Goal: Information Seeking & Learning: Understand process/instructions

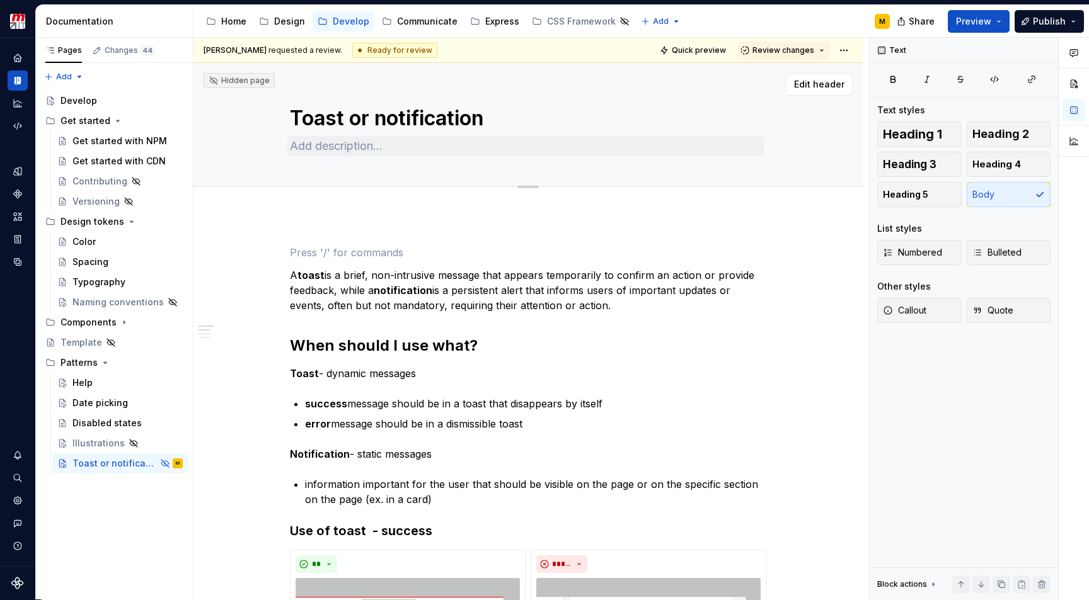
type textarea "*"
click at [374, 120] on textarea "Toast or notification" at bounding box center [525, 118] width 476 height 30
type textarea "F"
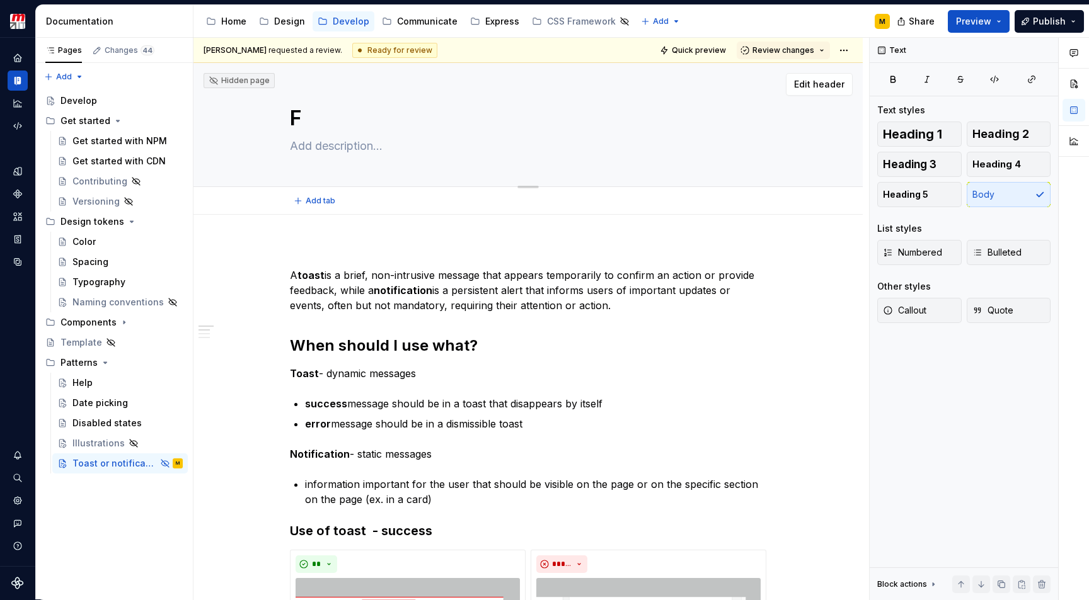
type textarea "*"
type textarea "Fe"
type textarea "*"
type textarea "Fee"
type textarea "*"
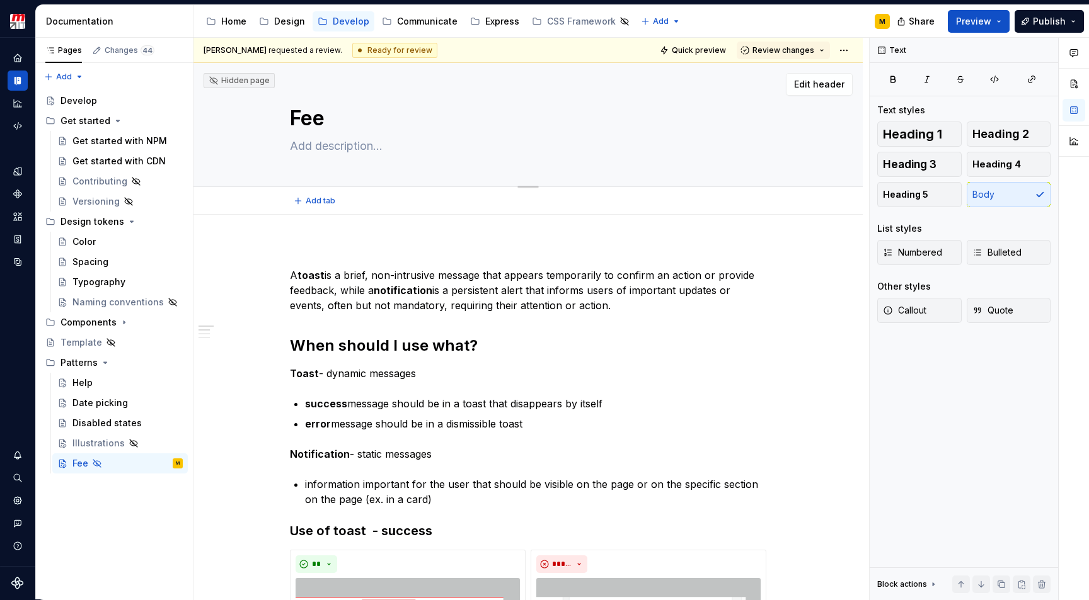
type textarea "Feed"
type textarea "*"
type textarea "Feedb"
type textarea "*"
type textarea "Feedba"
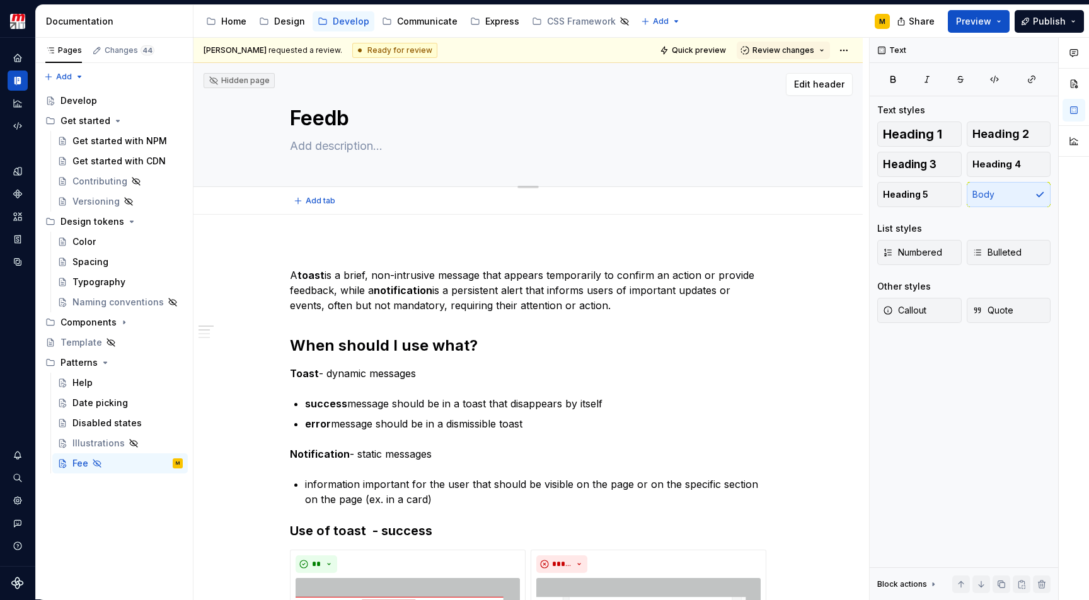
type textarea "*"
type textarea "Feedbac"
type textarea "*"
type textarea "Feedback"
type textarea "*"
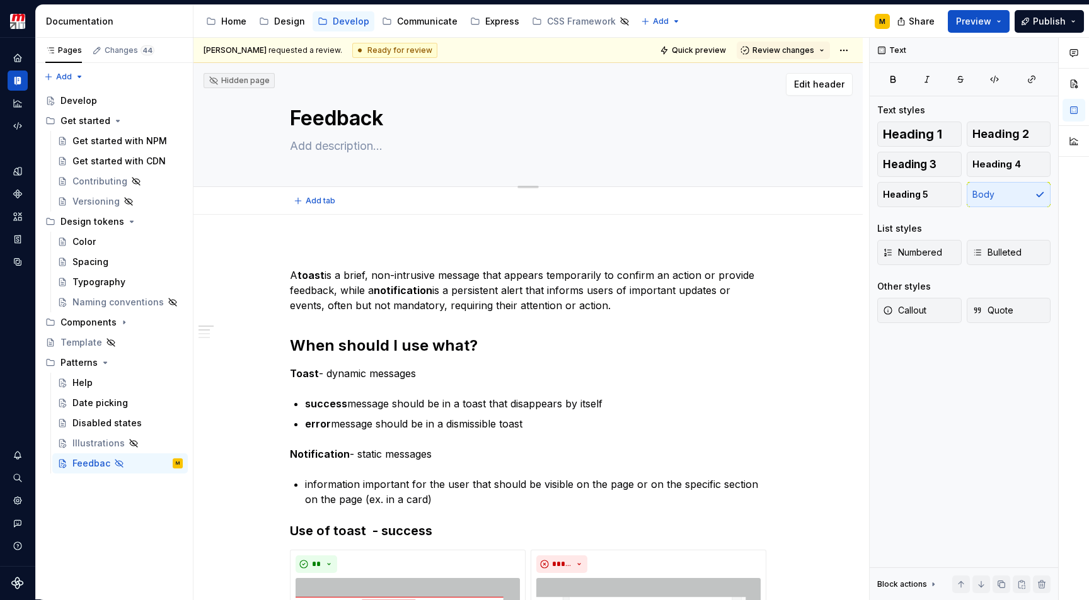
type textarea "Feedback"
type textarea "*"
type textarea "Feedback h"
type textarea "*"
type textarea "Feedback ha"
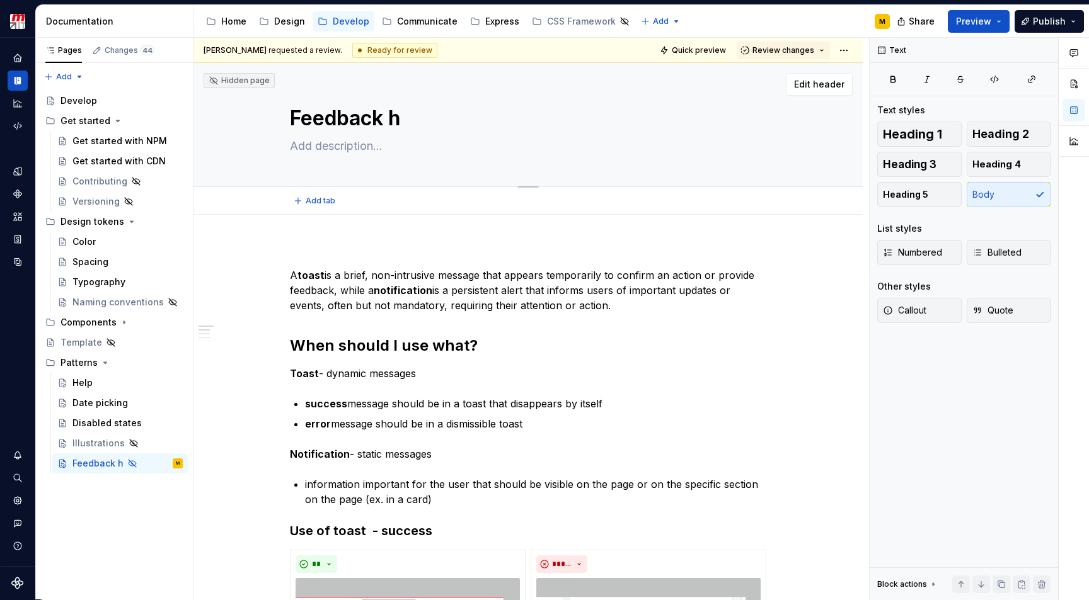
type textarea "*"
type textarea "Feedback han"
type textarea "*"
type textarea "Feedback hand"
type textarea "*"
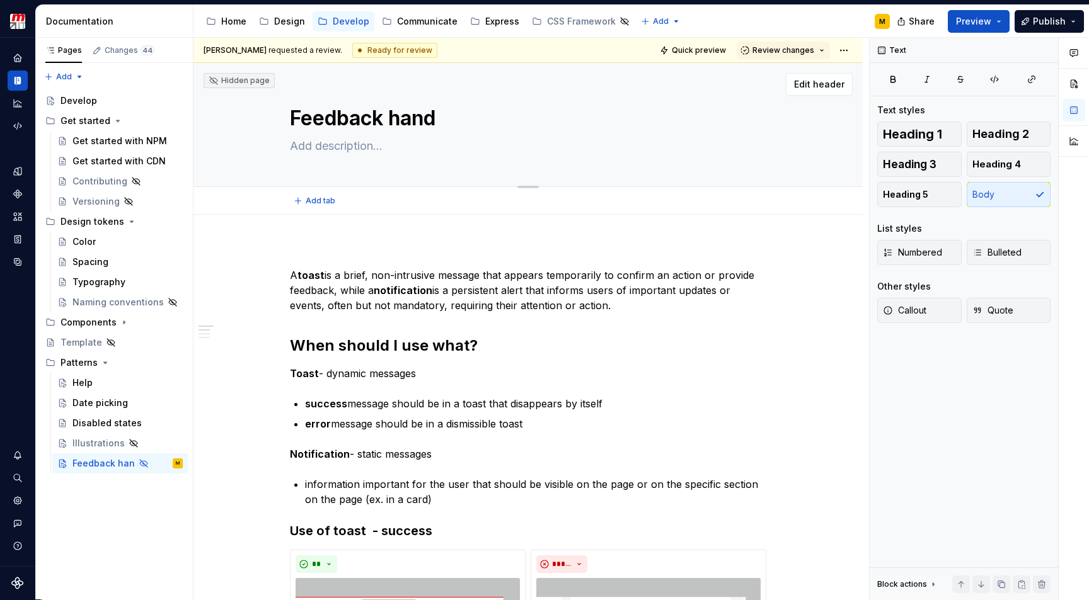
type textarea "Feedback handl"
type textarea "*"
type textarea "Feedback handli"
type textarea "*"
type textarea "Feedback [PERSON_NAME]"
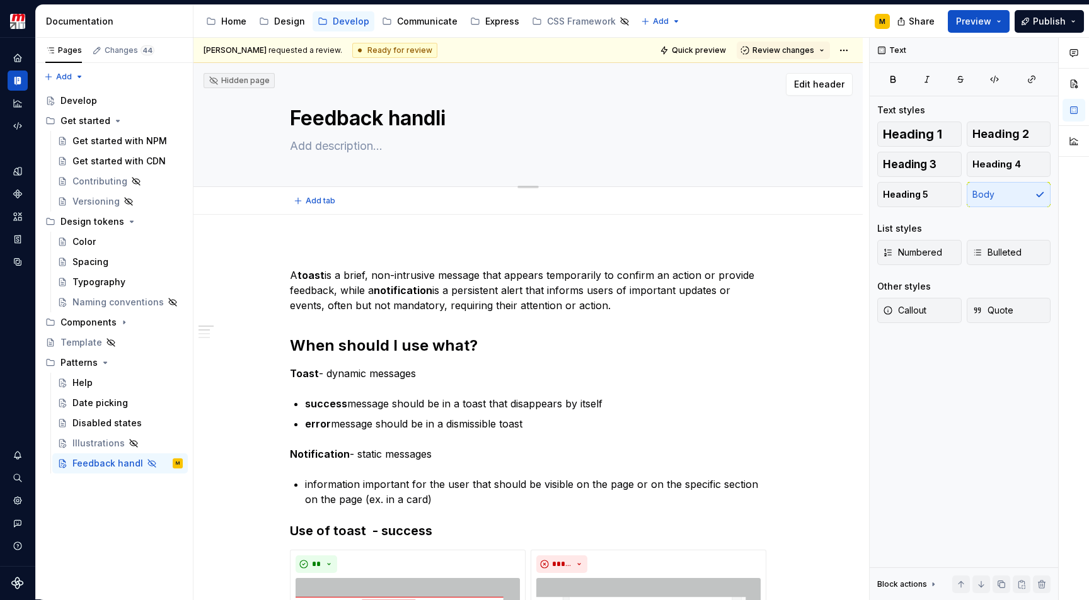
type textarea "*"
type textarea "Feedback handling"
type textarea "*"
type textarea "Feedback handling"
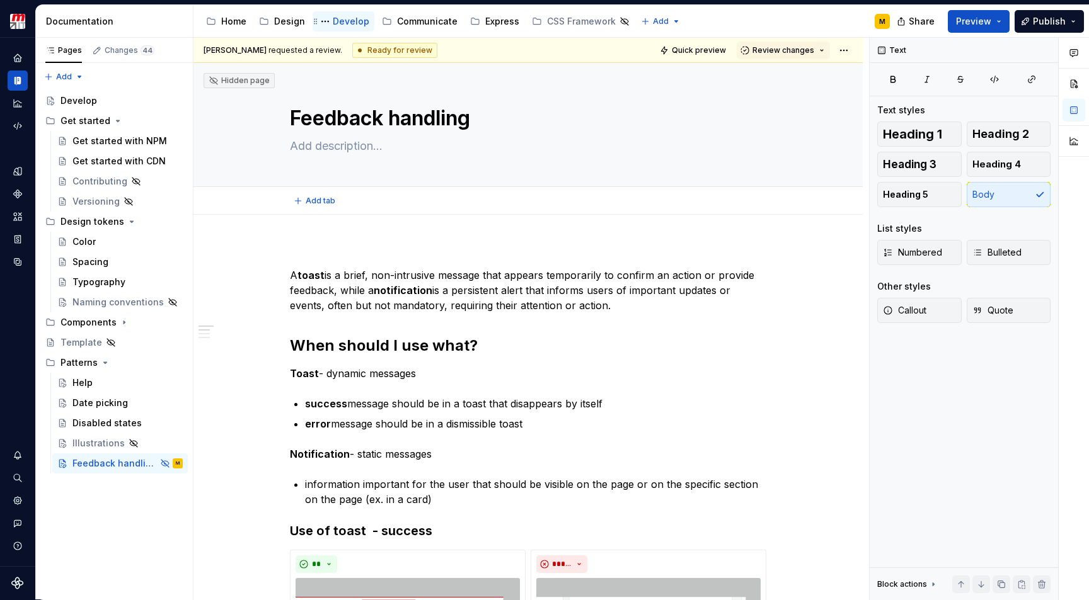
type textarea "*"
click at [364, 251] on p at bounding box center [528, 252] width 476 height 15
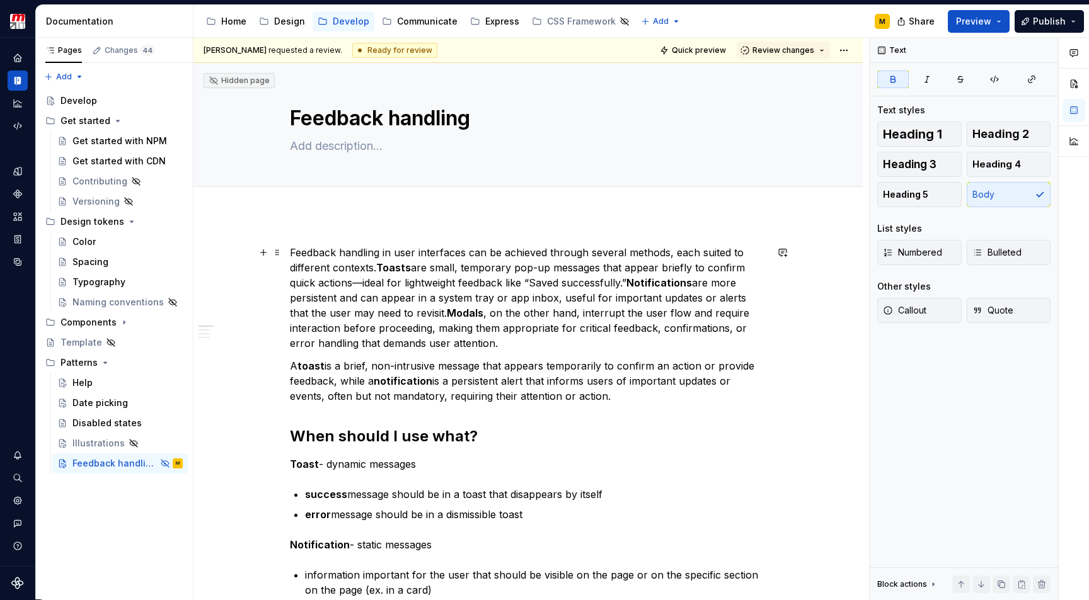
click at [413, 268] on p "Feedback handling in user interfaces can be achieved through several methods, e…" at bounding box center [528, 298] width 476 height 106
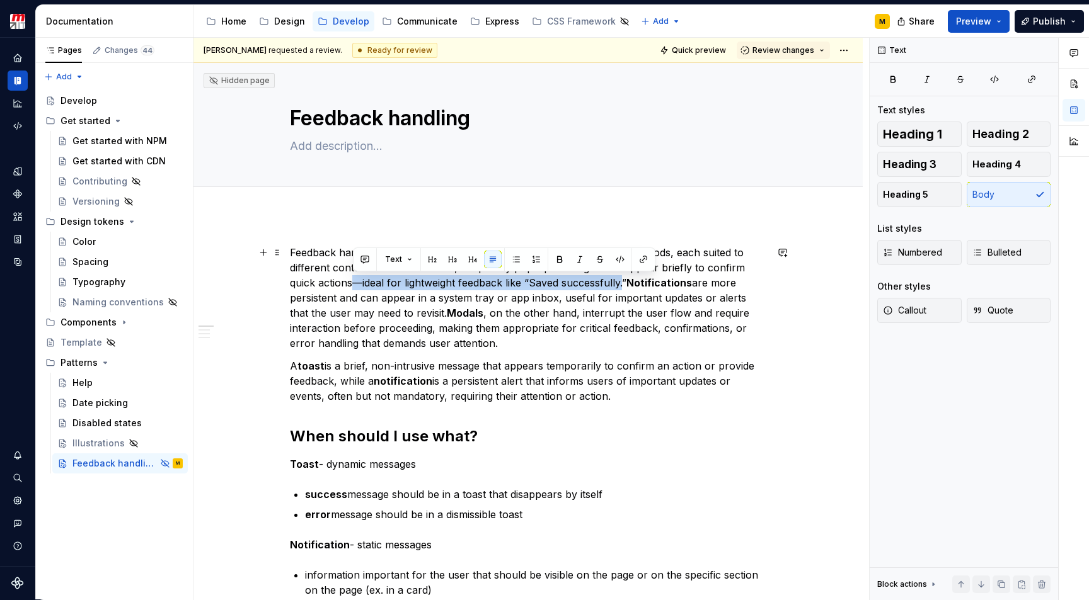
drag, startPoint x: 354, startPoint y: 285, endPoint x: 626, endPoint y: 284, distance: 272.2
click at [626, 284] on p "Feedback handling in user interfaces can be achieved through several methods, e…" at bounding box center [528, 298] width 476 height 106
click at [629, 284] on p "Feedback handling in user interfaces can be achieved through several methods, e…" at bounding box center [528, 298] width 476 height 106
drag, startPoint x: 629, startPoint y: 284, endPoint x: 353, endPoint y: 283, distance: 275.9
click at [353, 283] on p "Feedback handling in user interfaces can be achieved through several methods, e…" at bounding box center [528, 298] width 476 height 106
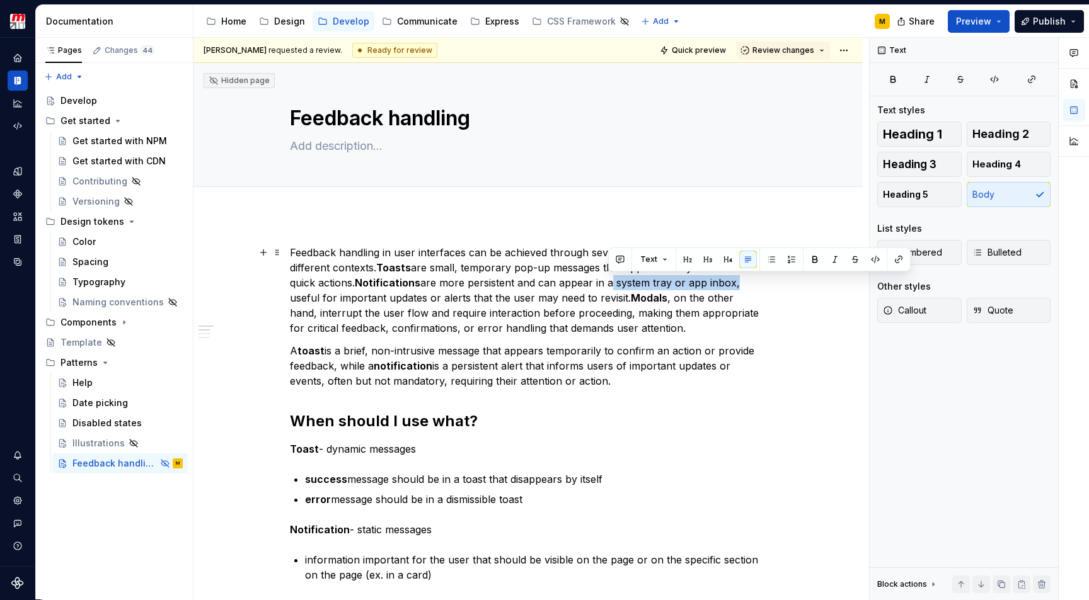
drag, startPoint x: 609, startPoint y: 285, endPoint x: 732, endPoint y: 289, distance: 122.9
click at [732, 289] on p "Feedback handling in user interfaces can be achieved through several methods, e…" at bounding box center [528, 290] width 476 height 91
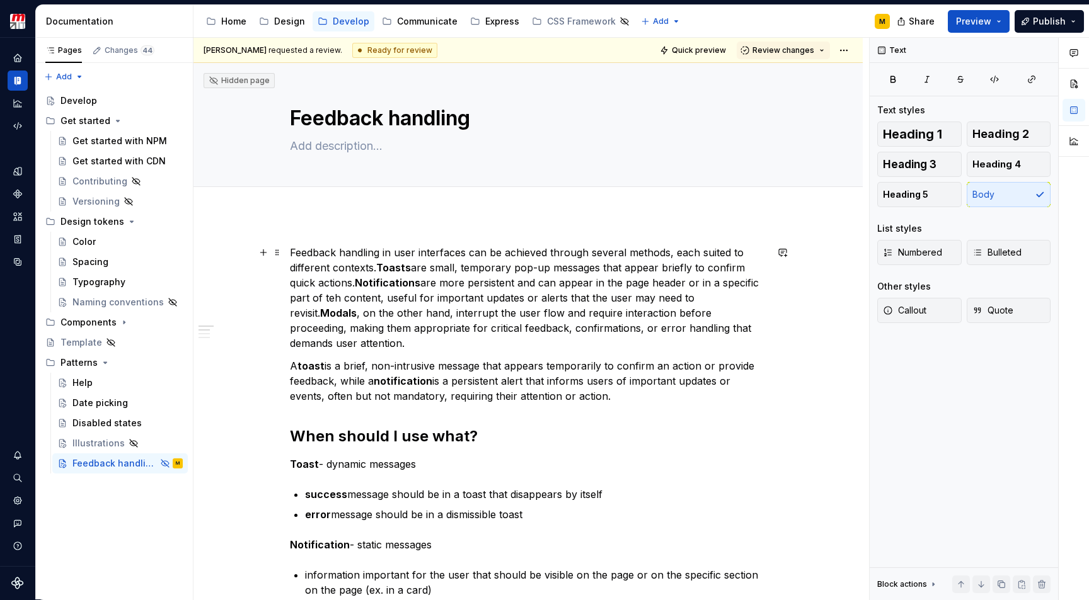
click at [340, 301] on p "Feedback handling in user interfaces can be achieved through several methods, e…" at bounding box center [528, 298] width 476 height 106
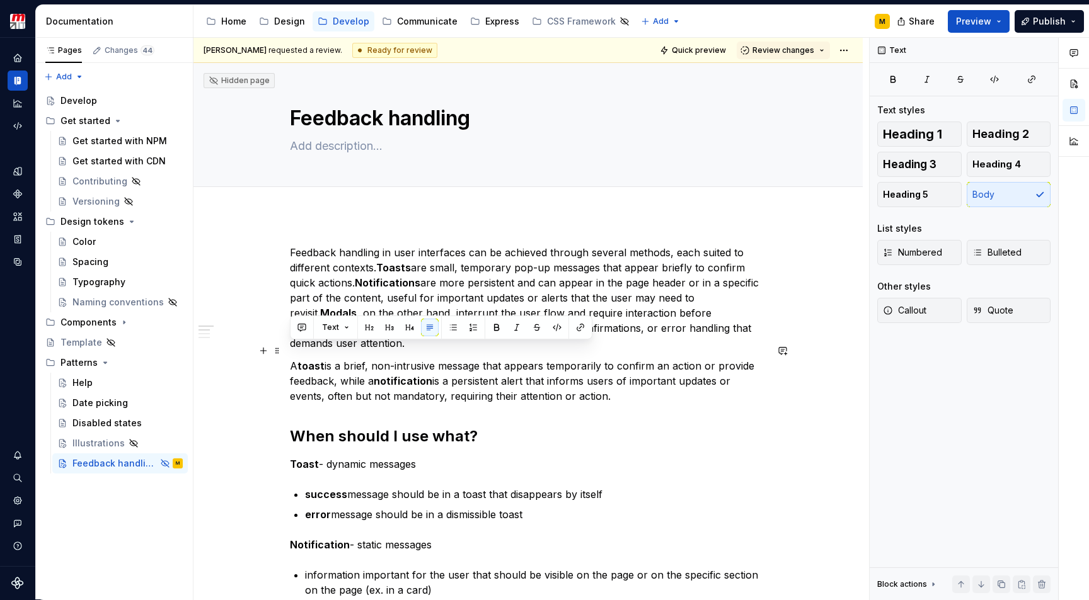
drag, startPoint x: 611, startPoint y: 384, endPoint x: 292, endPoint y: 349, distance: 321.3
click at [292, 358] on p "A toast is a brief, non-intrusive message that appears temporarily to confirm a…" at bounding box center [528, 380] width 476 height 45
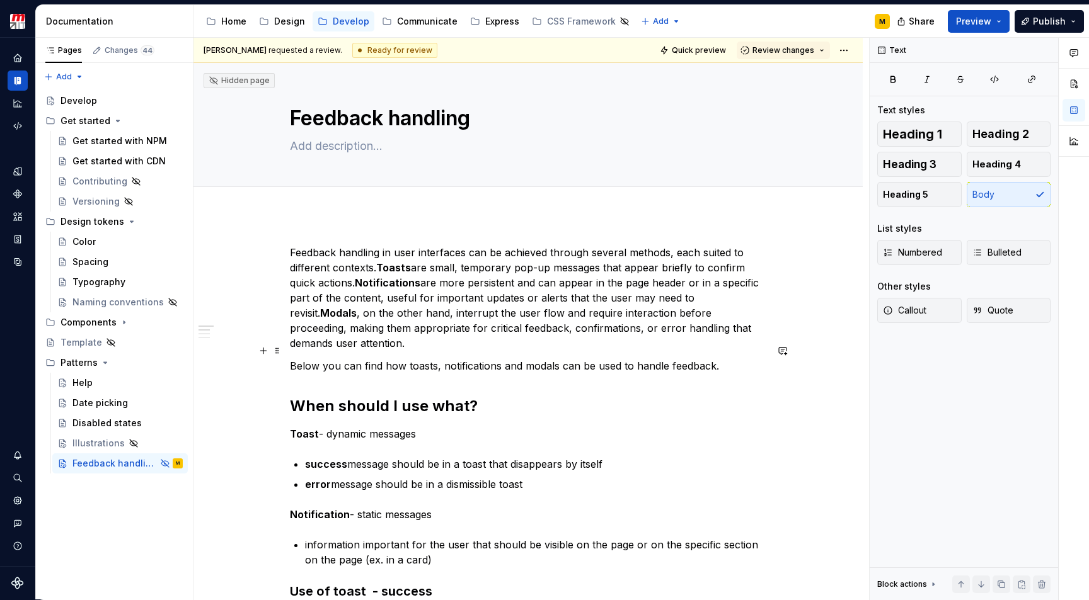
click at [714, 358] on p "Below you can find how toasts, notifications and modals can be used to handle f…" at bounding box center [528, 365] width 476 height 15
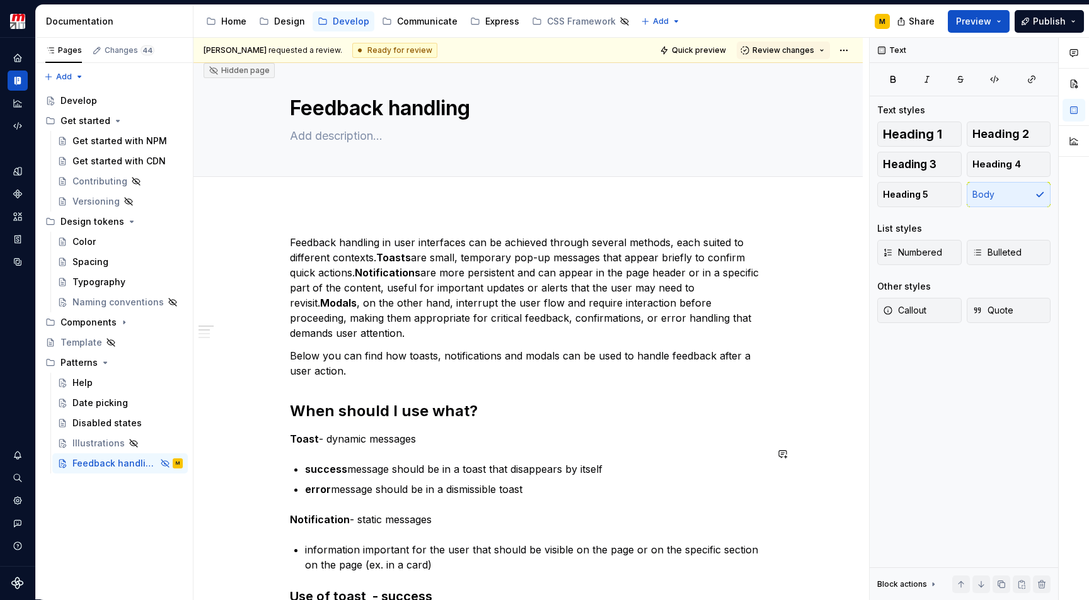
scroll to position [228, 0]
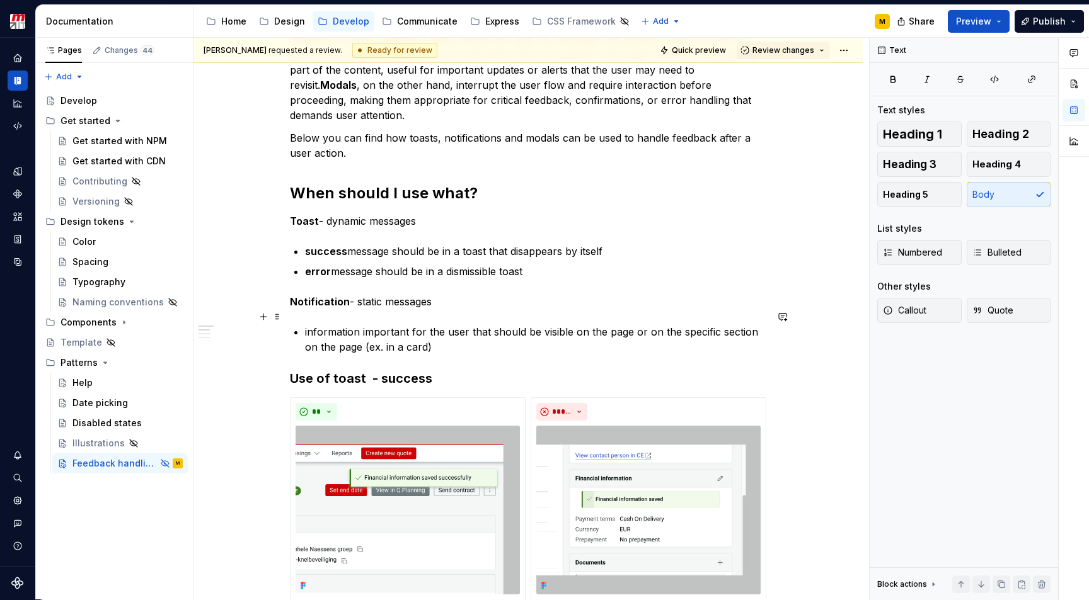
click at [436, 335] on p "information important for the user that should be visible on the page or on the…" at bounding box center [535, 339] width 461 height 30
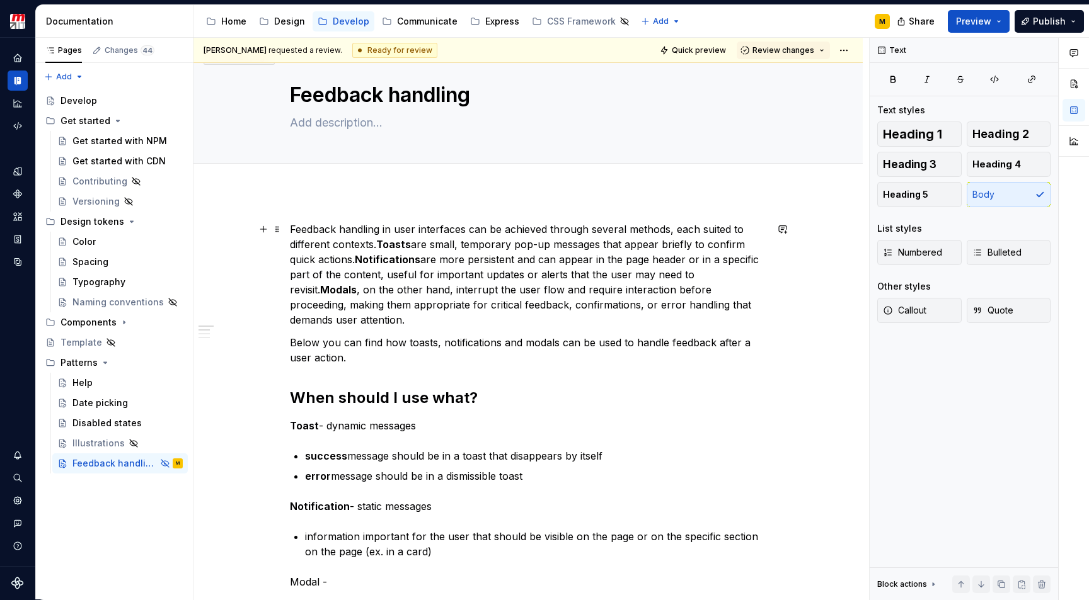
scroll to position [109, 0]
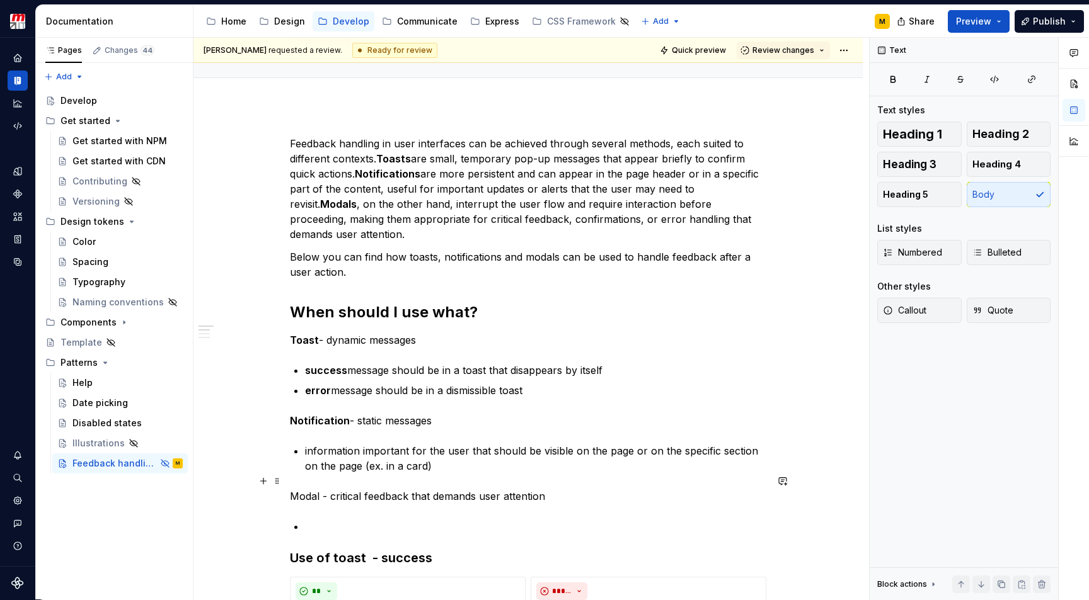
click at [302, 489] on p "Modal - critical feedback that demands user attention" at bounding box center [528, 496] width 476 height 15
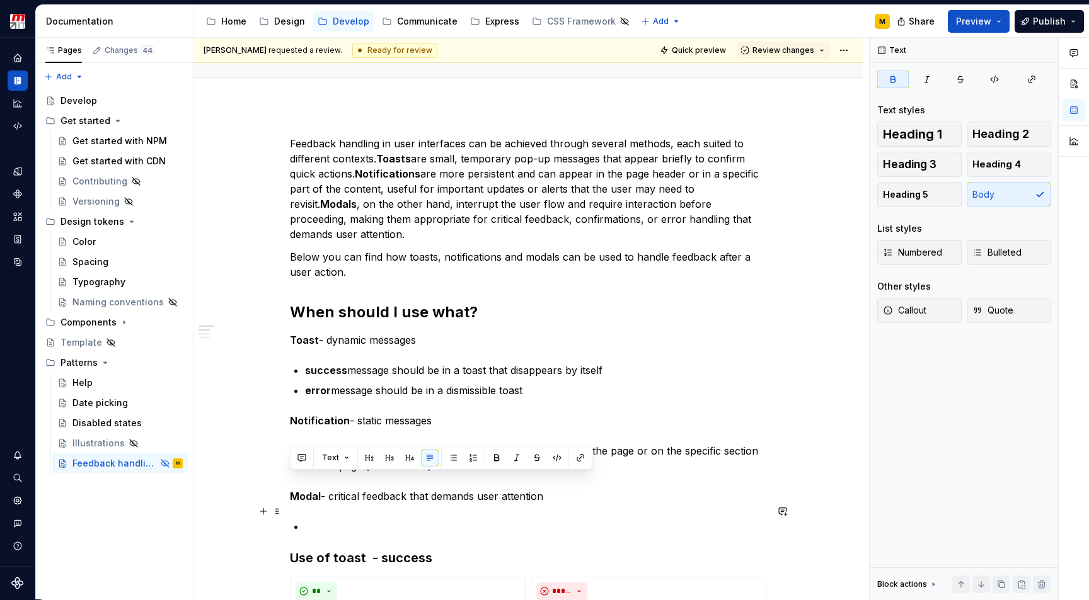
click at [318, 519] on p at bounding box center [535, 526] width 461 height 15
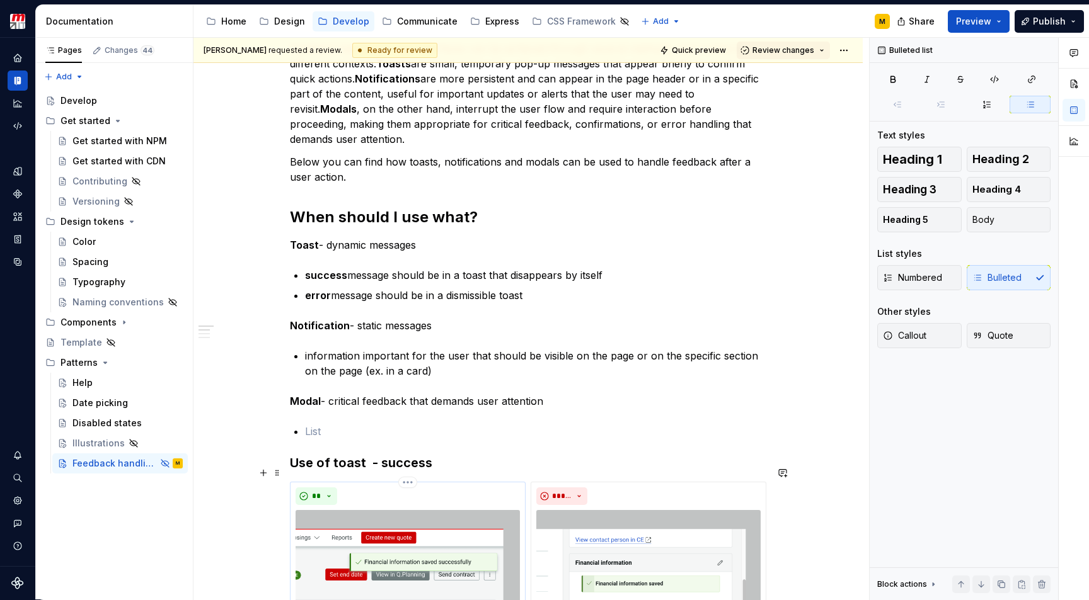
scroll to position [192, 0]
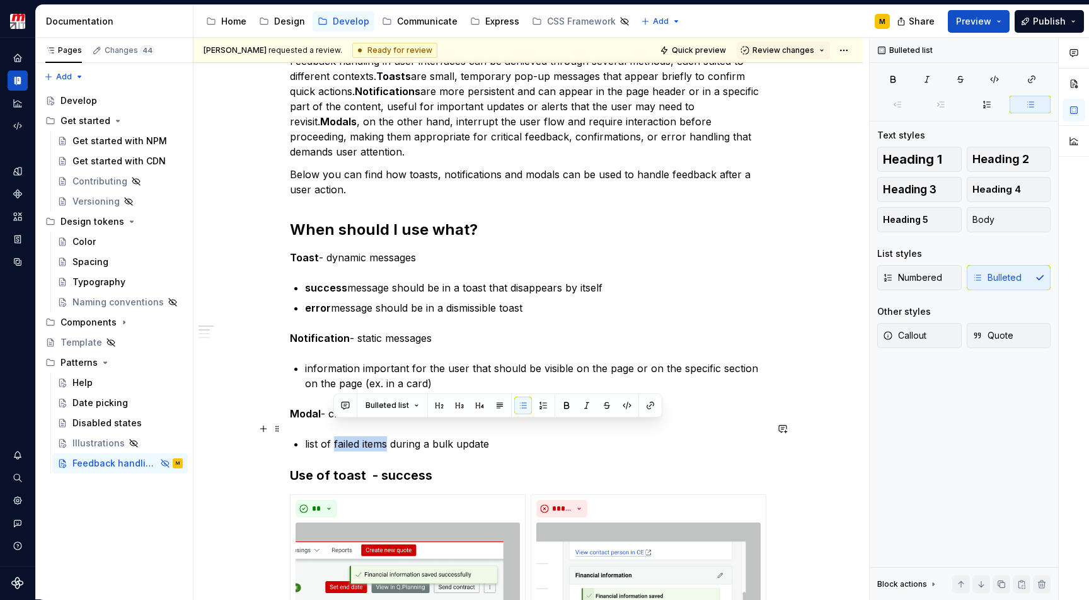
drag, startPoint x: 389, startPoint y: 433, endPoint x: 335, endPoint y: 433, distance: 54.8
click at [335, 437] on p "list of failed items during a bulk update" at bounding box center [535, 444] width 461 height 15
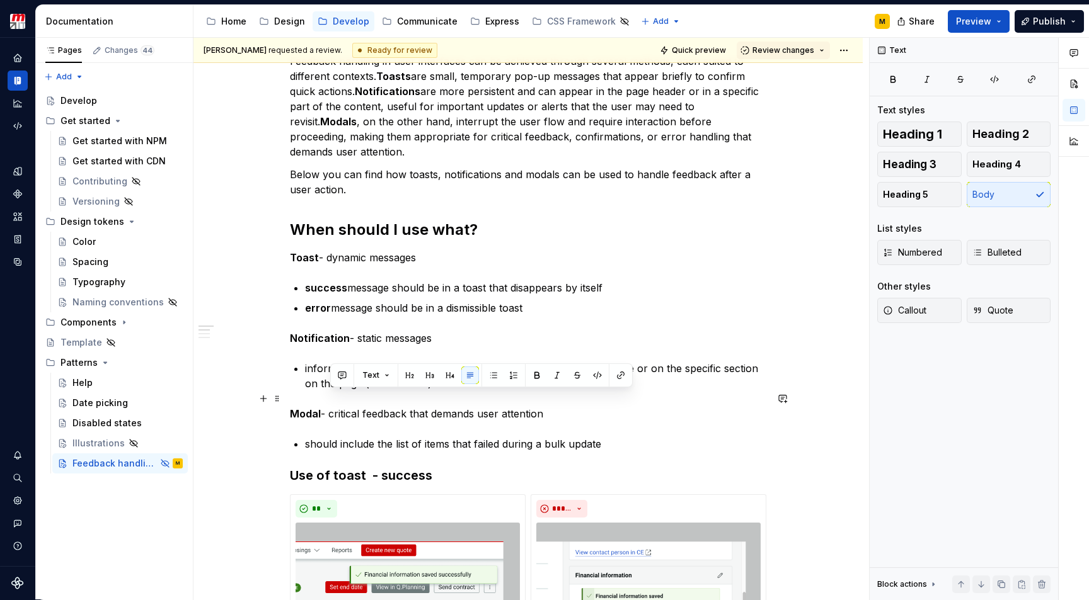
drag, startPoint x: 332, startPoint y: 399, endPoint x: 564, endPoint y: 401, distance: 232.5
click at [564, 406] on p "Modal - critical feedback that demands user attention" at bounding box center [528, 413] width 476 height 15
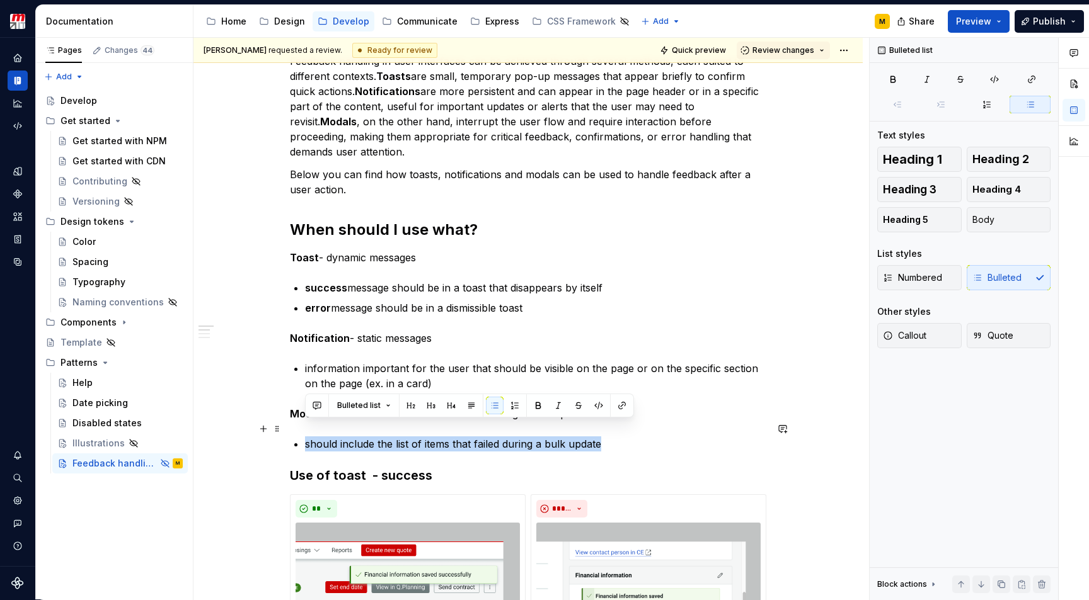
drag, startPoint x: 611, startPoint y: 433, endPoint x: 299, endPoint y: 433, distance: 312.5
click at [350, 437] on p "should include the list of items that failed during a bulk update" at bounding box center [535, 444] width 461 height 15
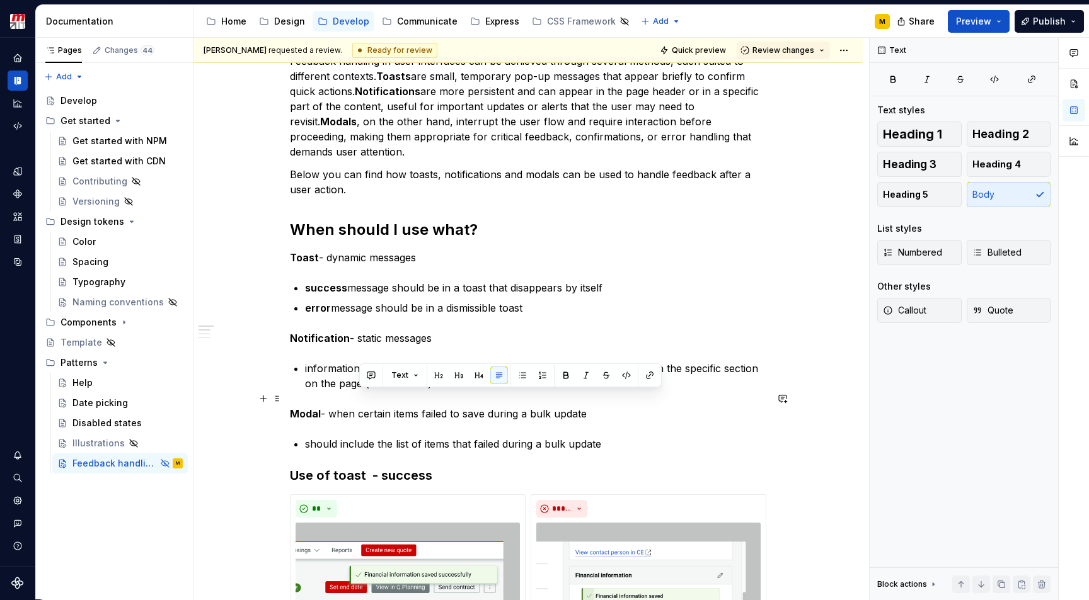
drag, startPoint x: 590, startPoint y: 398, endPoint x: 361, endPoint y: 401, distance: 228.7
click at [361, 406] on p "Modal - when certain items failed to save during a bulk update" at bounding box center [528, 413] width 476 height 15
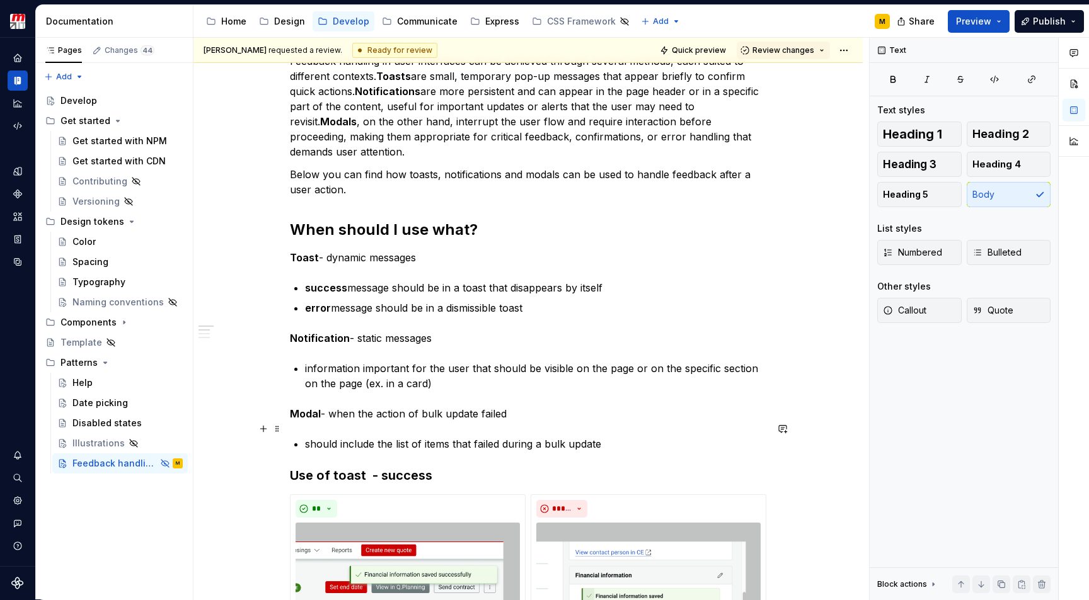
click at [610, 437] on p "should include the list of items that failed during a bulk update" at bounding box center [535, 444] width 461 height 15
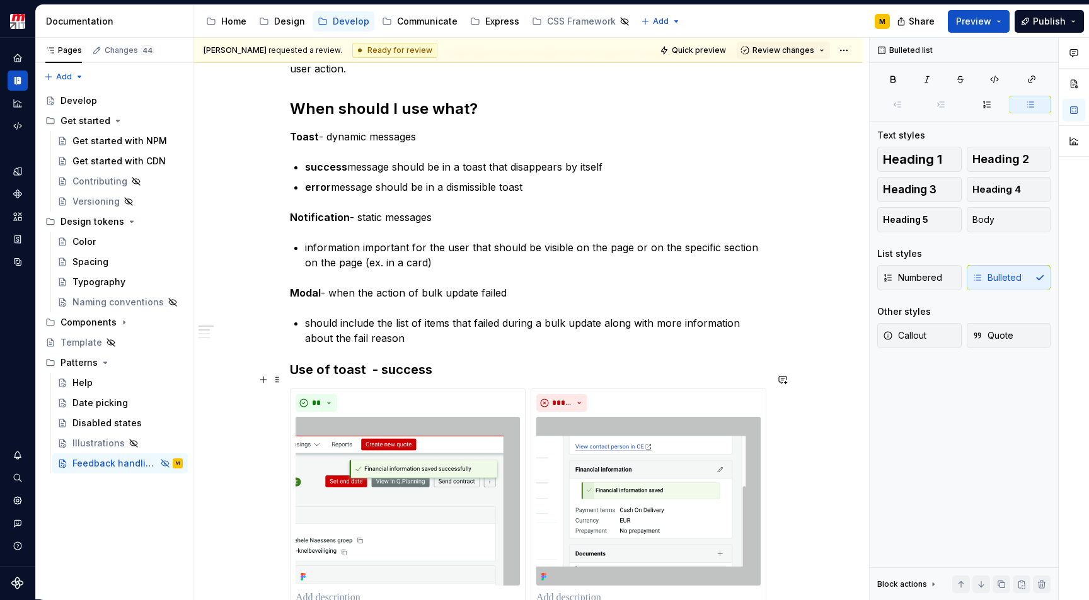
scroll to position [340, 0]
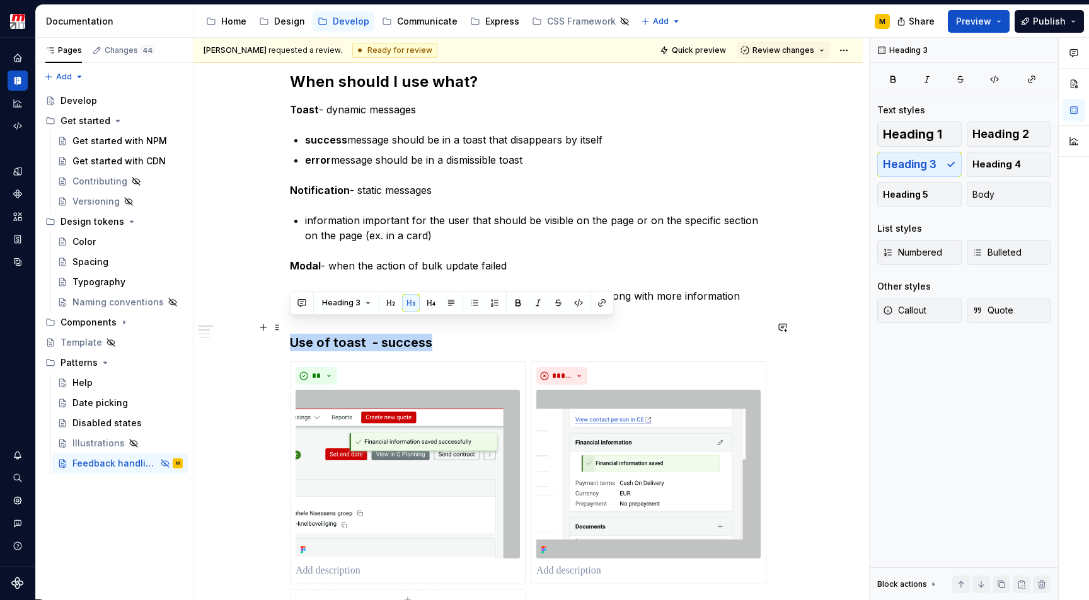
drag, startPoint x: 433, startPoint y: 329, endPoint x: 293, endPoint y: 328, distance: 140.5
click at [293, 334] on h3 "Use of toast - success" at bounding box center [528, 343] width 476 height 18
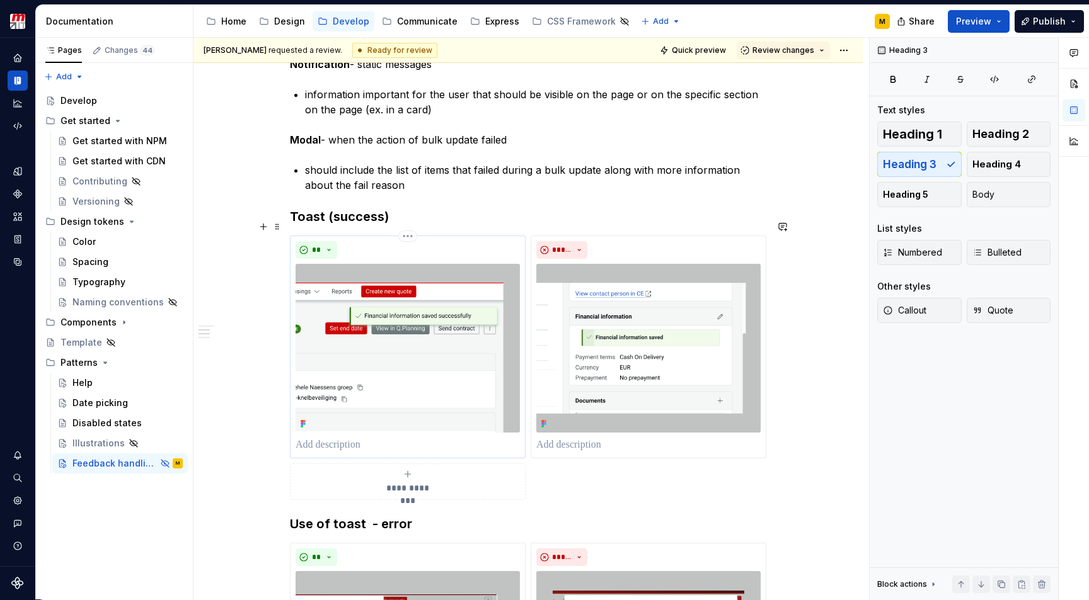
scroll to position [478, 0]
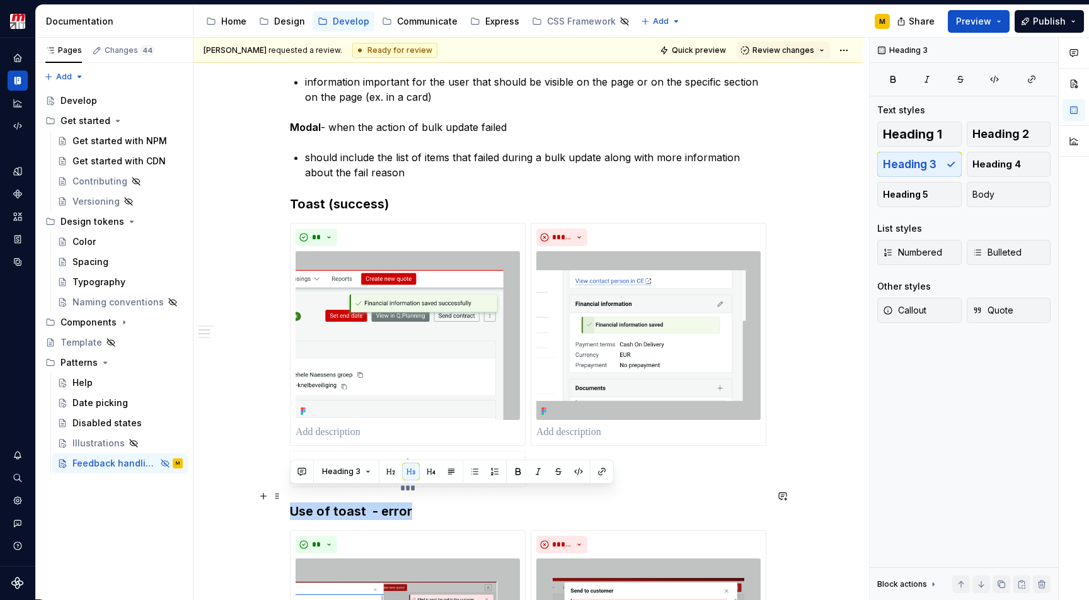
drag, startPoint x: 410, startPoint y: 495, endPoint x: 294, endPoint y: 502, distance: 116.2
click at [294, 503] on h3 "Use of toast - error" at bounding box center [528, 512] width 476 height 18
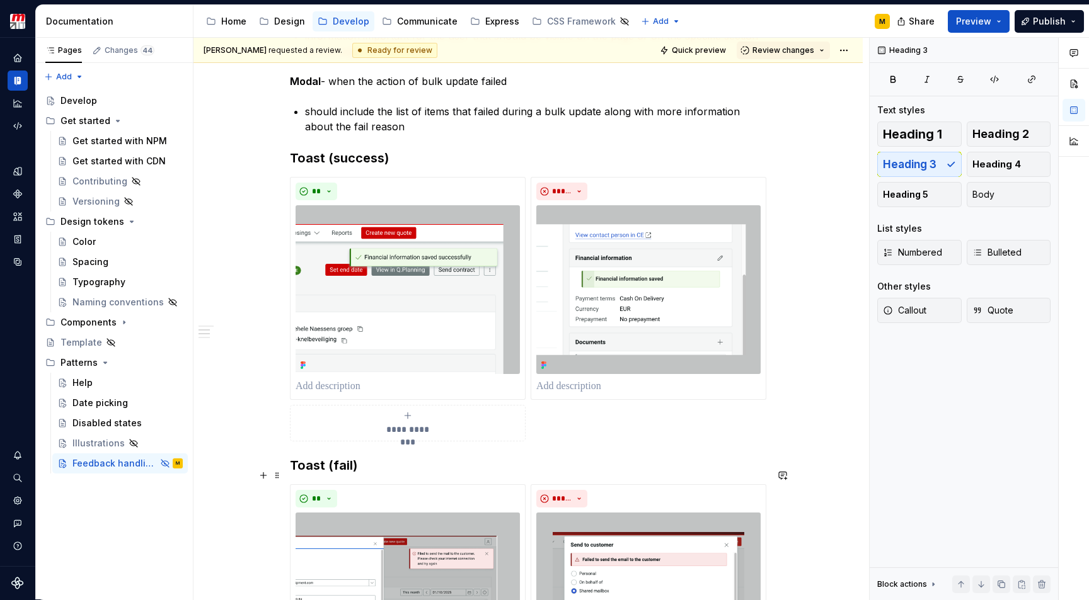
scroll to position [527, 0]
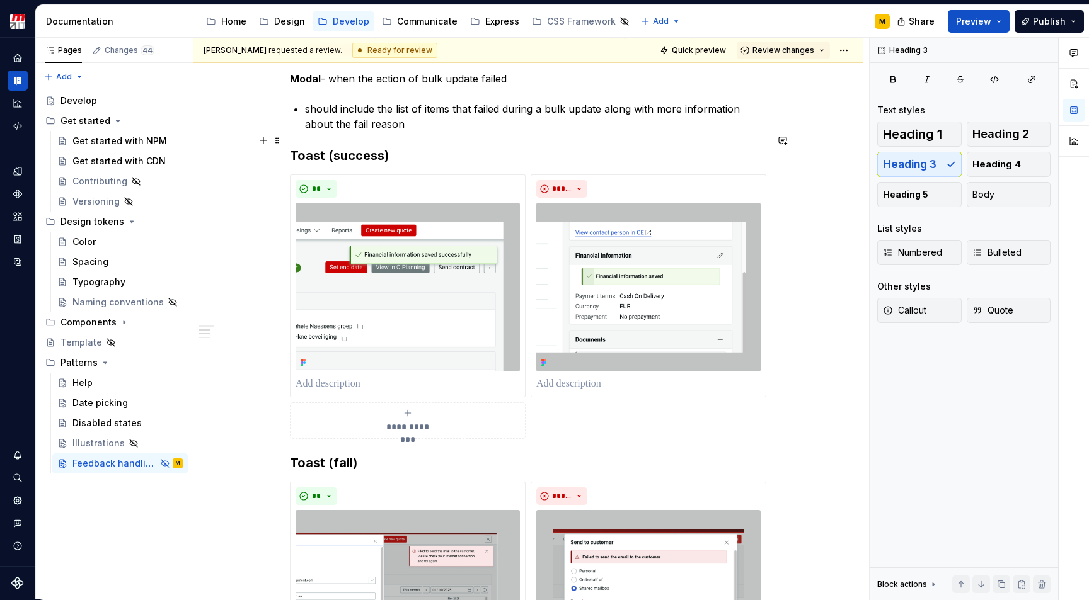
click at [383, 147] on h3 "Toast (success)" at bounding box center [528, 156] width 476 height 18
click at [352, 454] on h3 "Toast (fail)" at bounding box center [528, 463] width 476 height 18
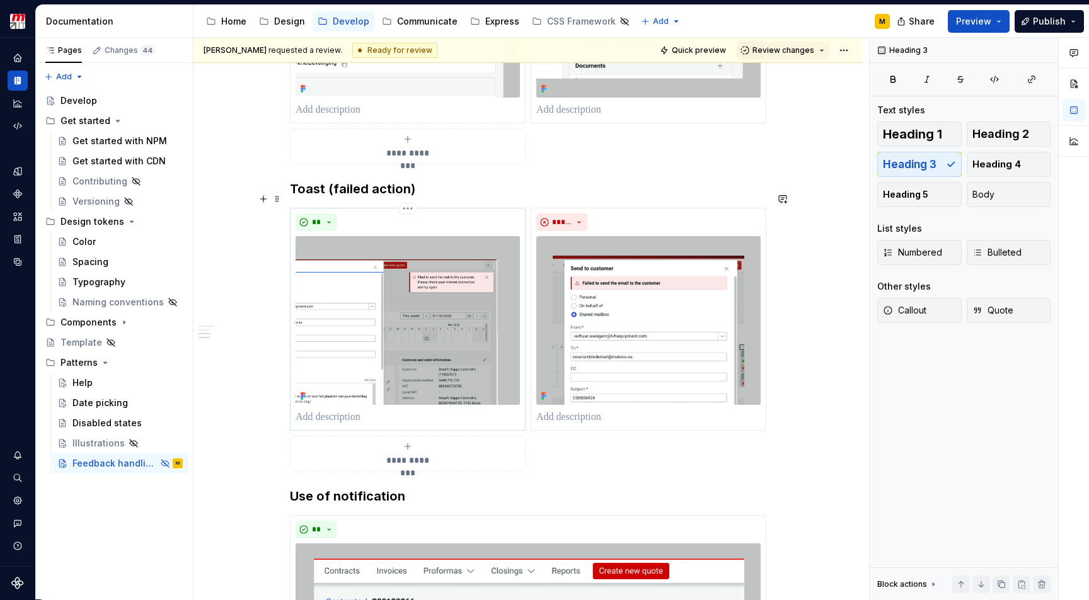
scroll to position [844, 0]
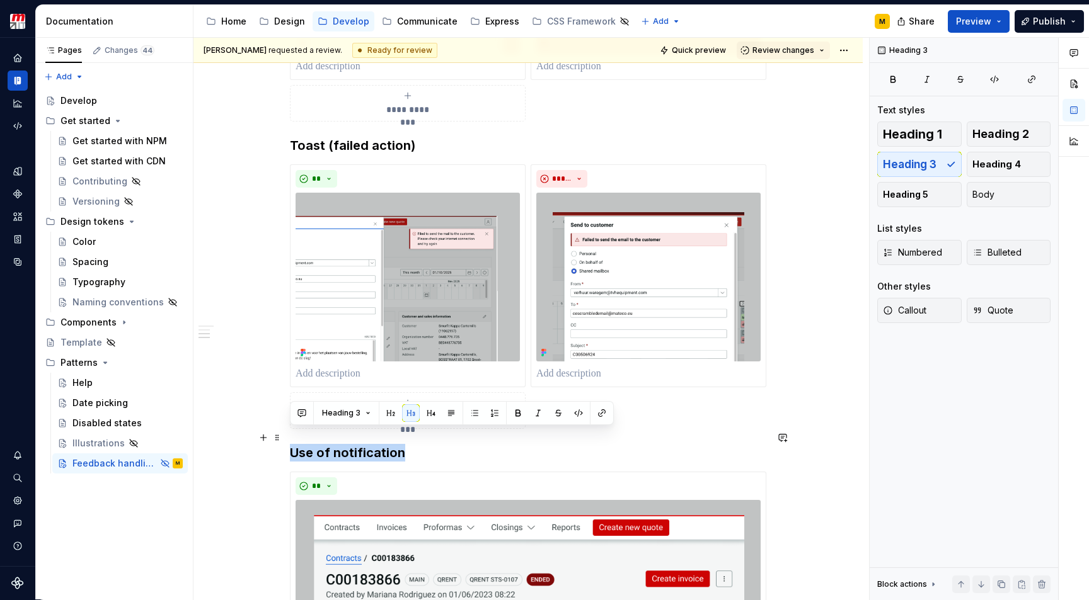
drag, startPoint x: 407, startPoint y: 440, endPoint x: 292, endPoint y: 438, distance: 115.3
click at [292, 444] on h3 "Use of notification" at bounding box center [528, 453] width 476 height 18
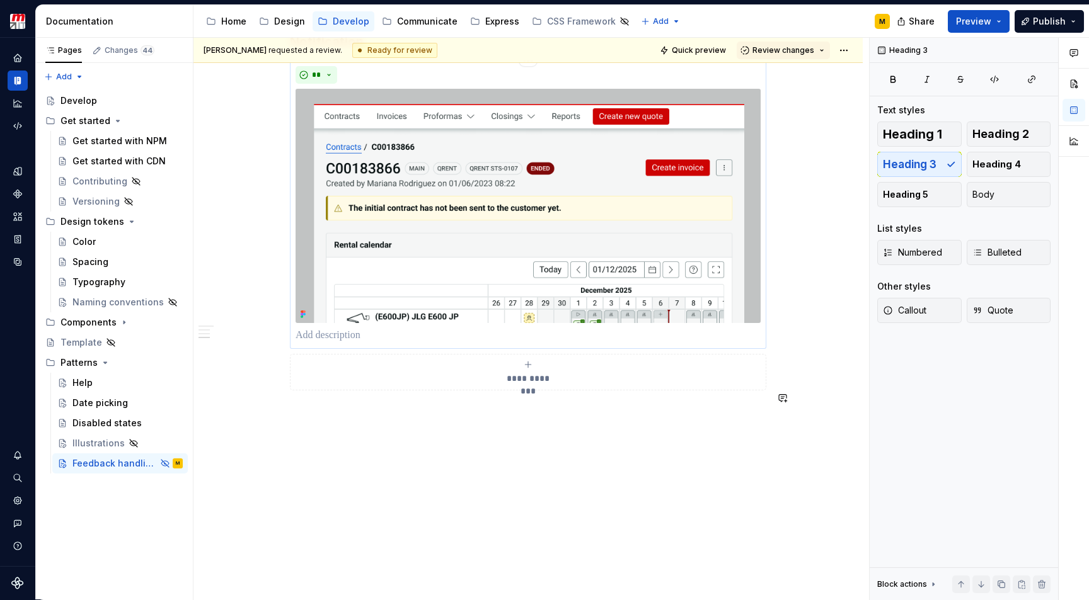
scroll to position [1254, 0]
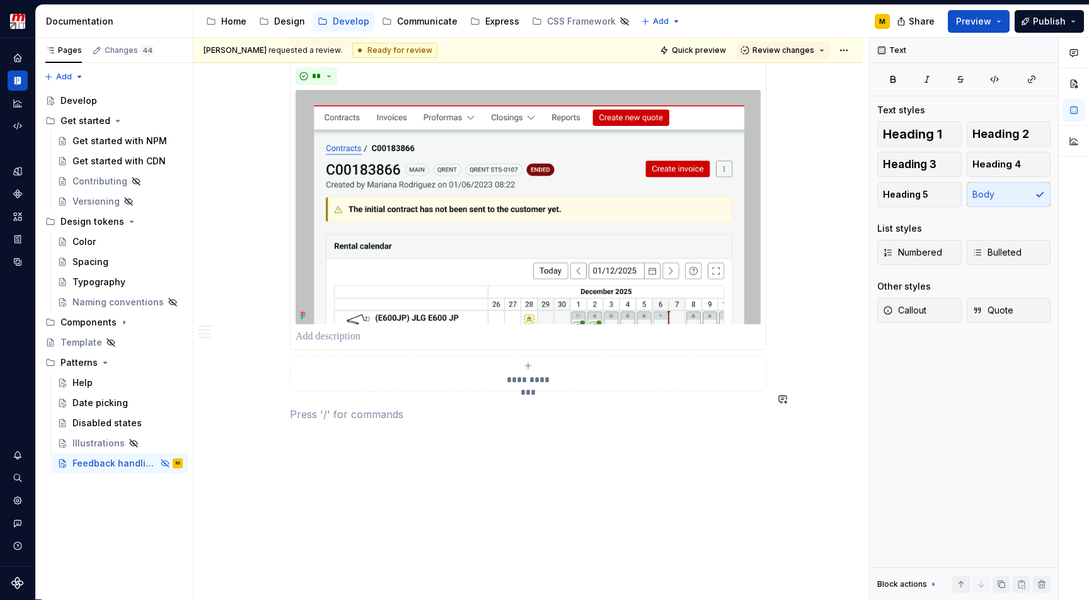
scroll to position [1154, 0]
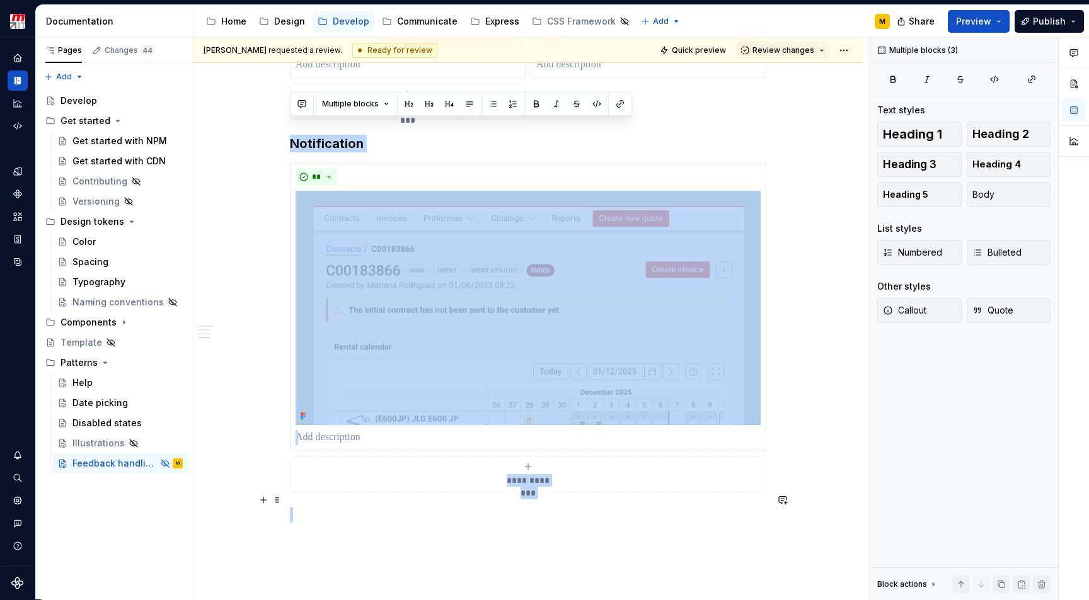
drag, startPoint x: 290, startPoint y: 126, endPoint x: 767, endPoint y: 497, distance: 604.3
copy div "**********"
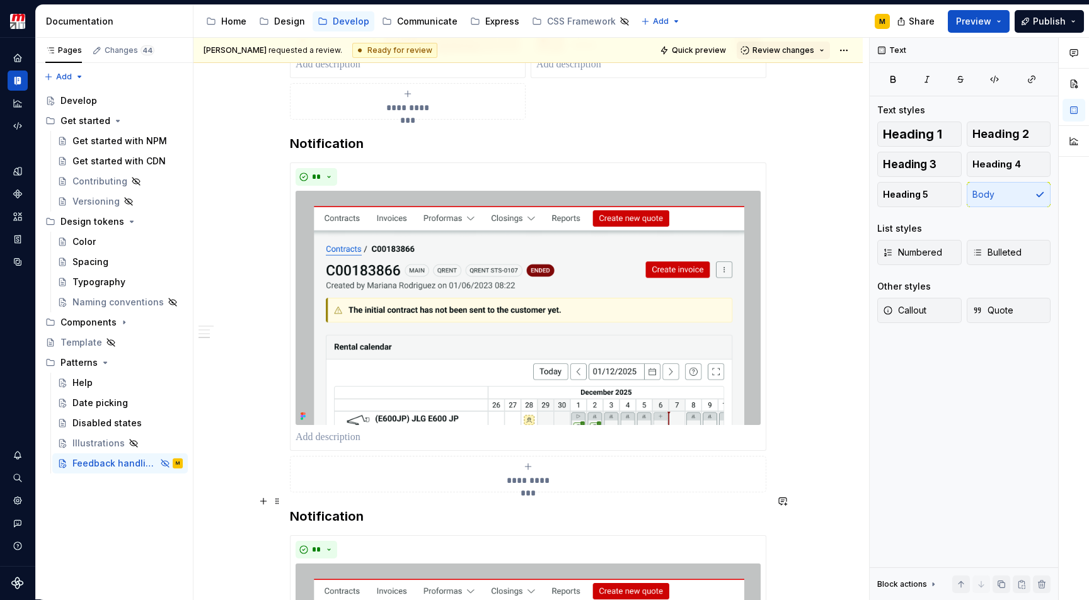
scroll to position [1178, 0]
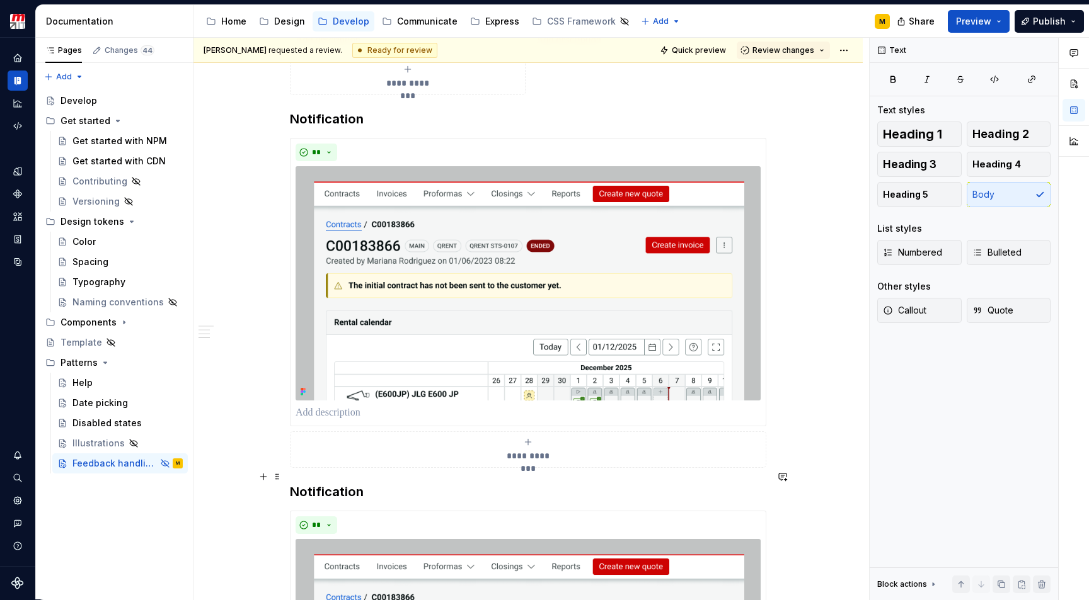
click at [326, 483] on h3 "Notification" at bounding box center [528, 492] width 476 height 18
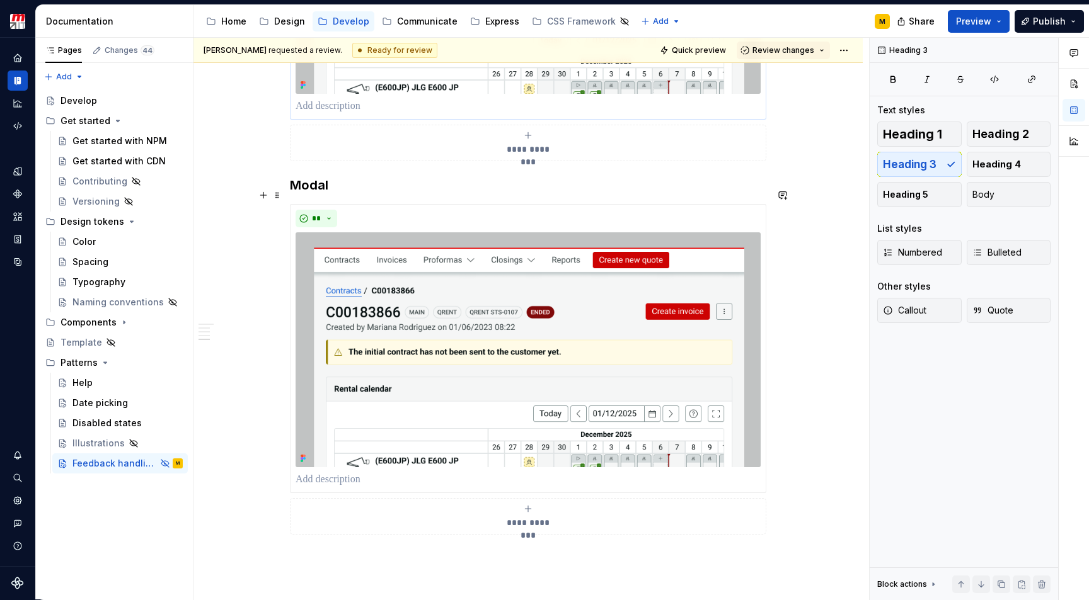
scroll to position [1489, 0]
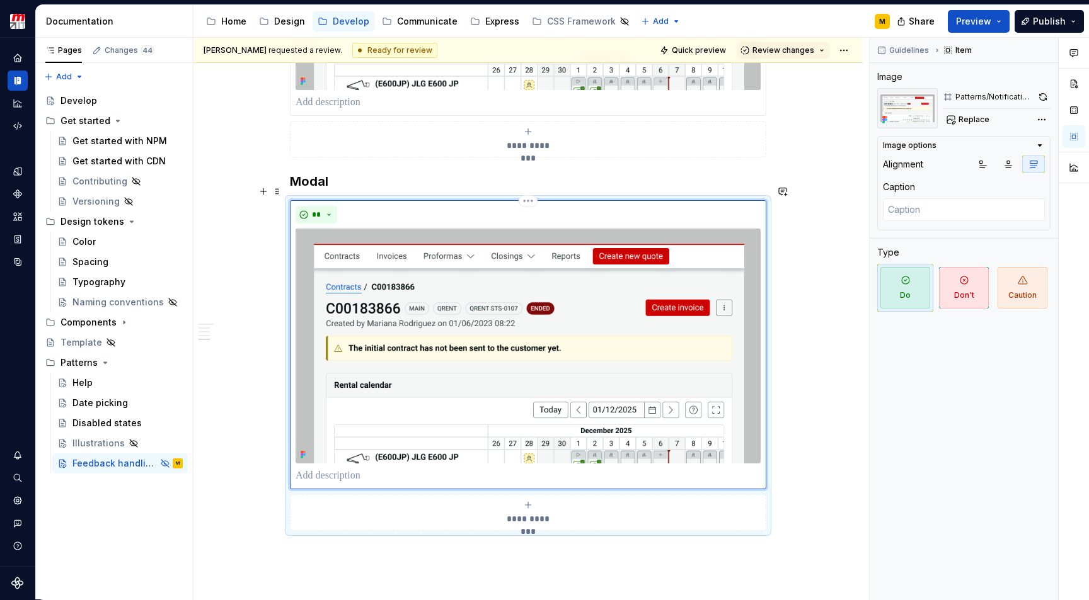
click at [626, 292] on img at bounding box center [527, 346] width 465 height 234
click at [960, 123] on span "Replace" at bounding box center [973, 120] width 31 height 10
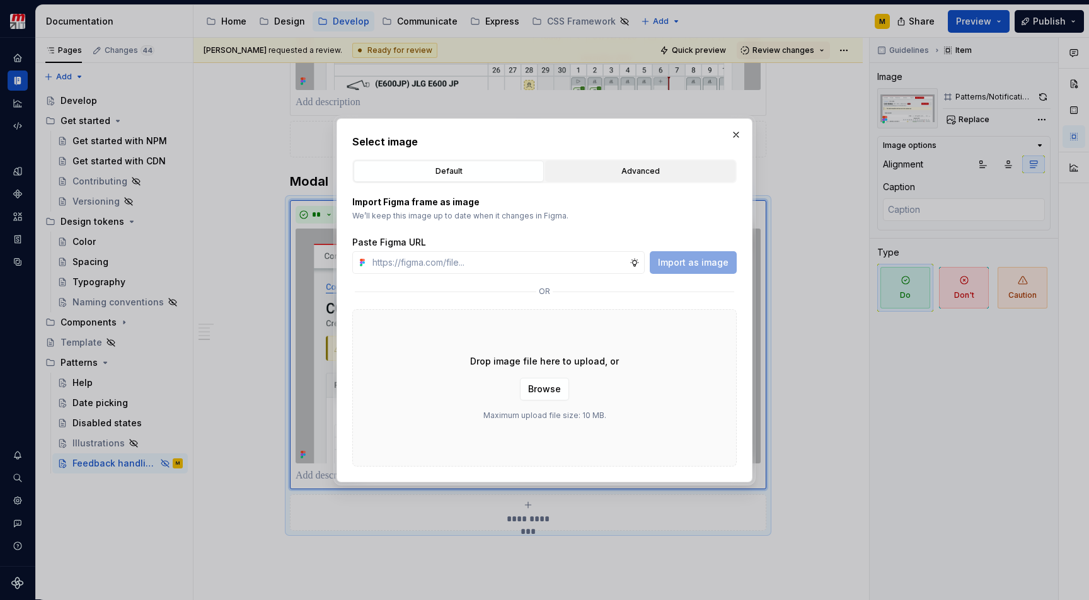
click at [658, 174] on div "Advanced" at bounding box center [639, 171] width 181 height 13
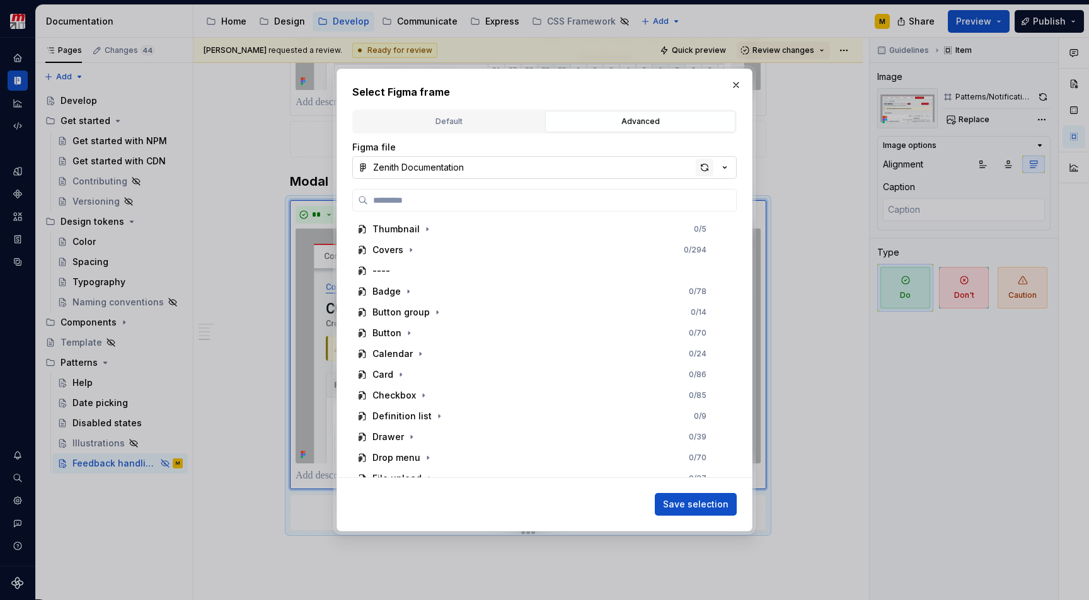
click at [708, 164] on div "button" at bounding box center [705, 168] width 18 height 18
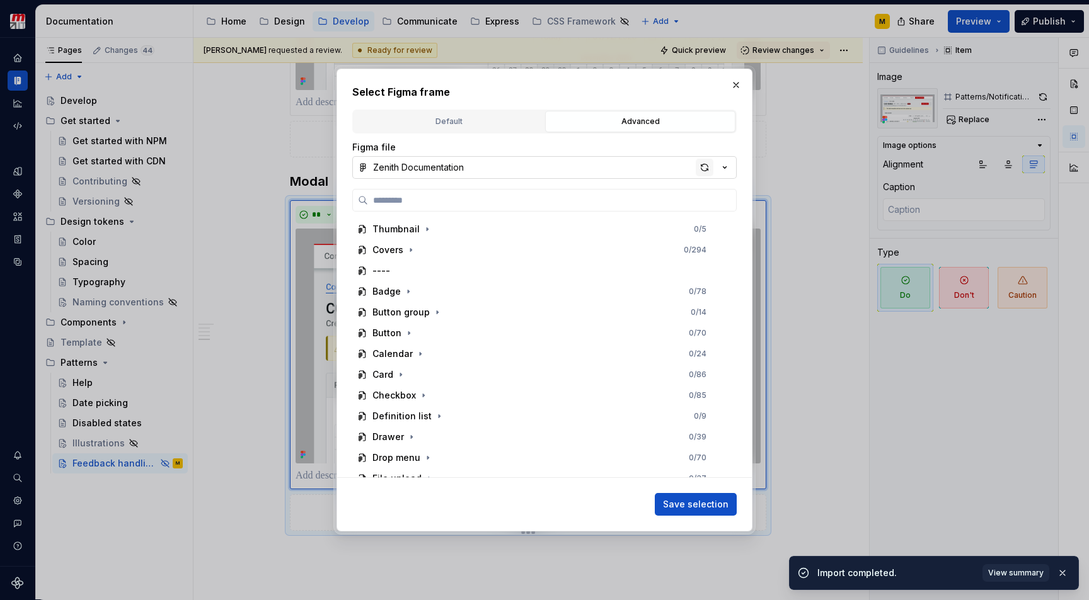
click at [702, 168] on div "button" at bounding box center [705, 168] width 18 height 18
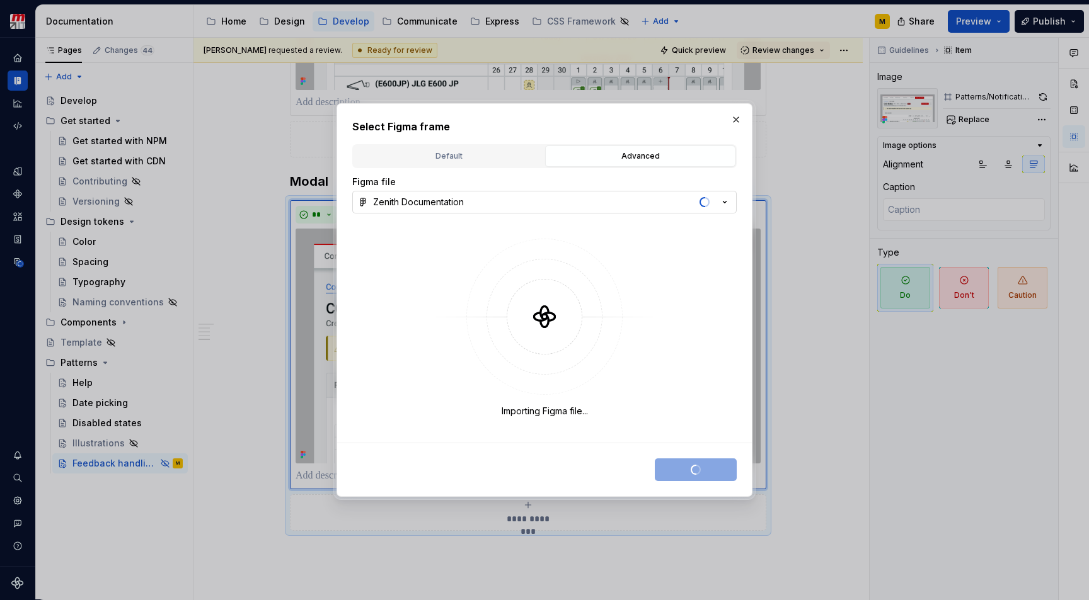
type textarea "*"
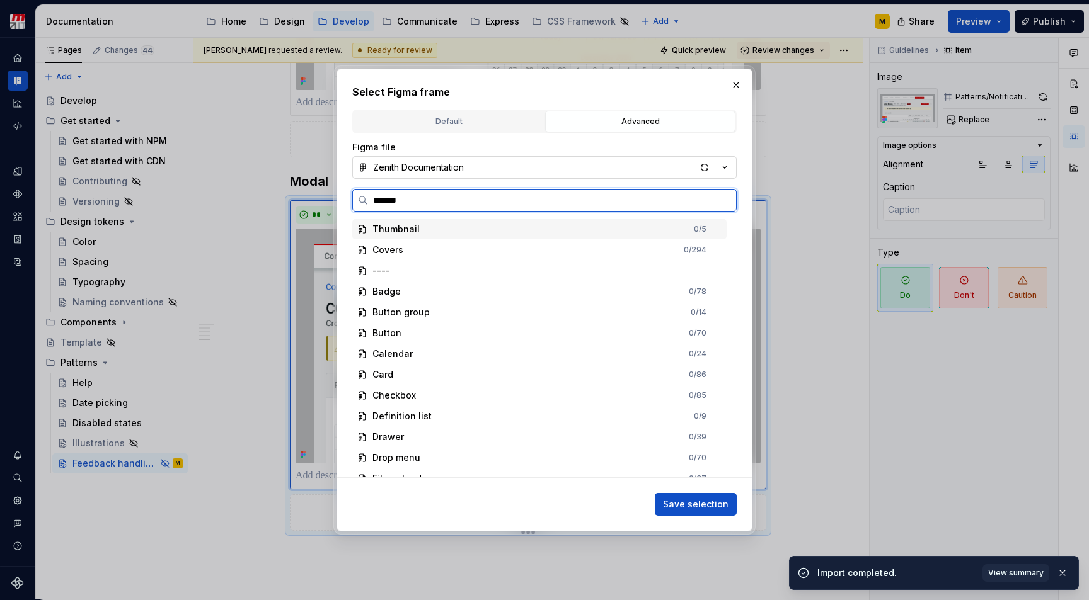
type input "********"
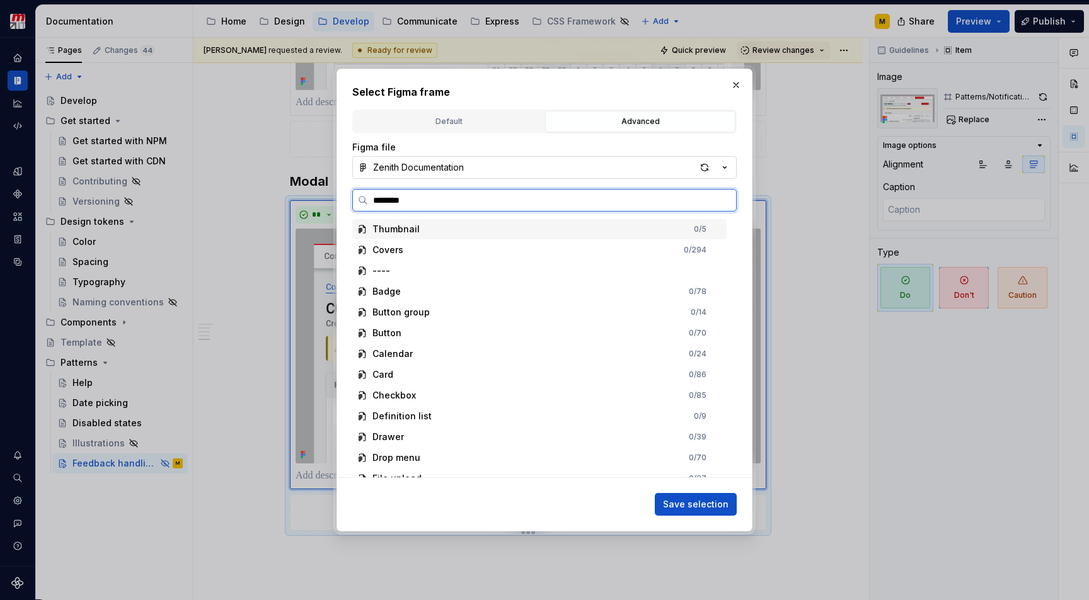
type textarea "*"
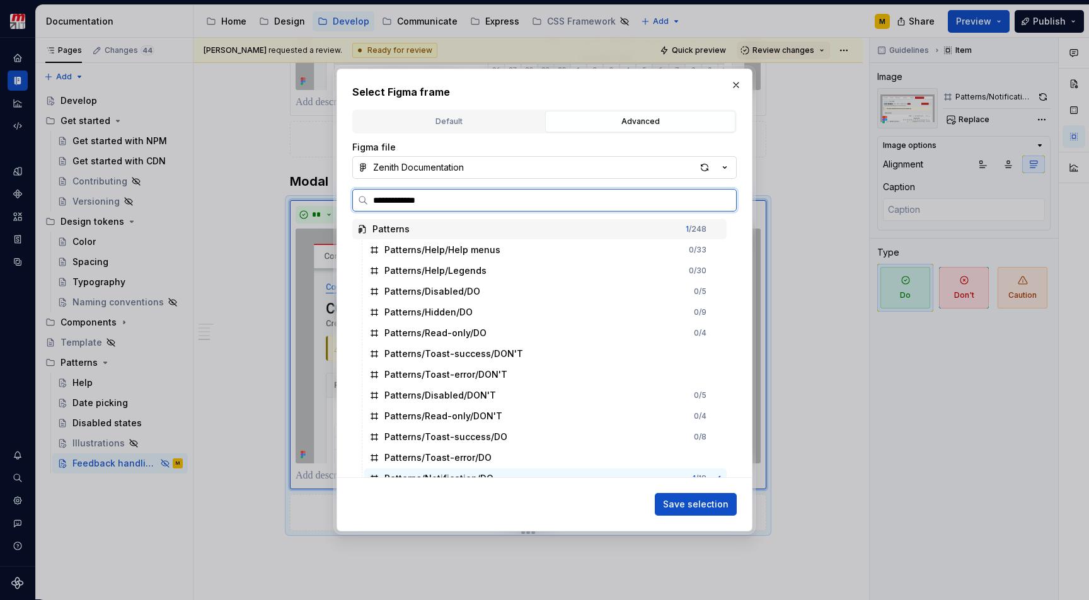
type input "**********"
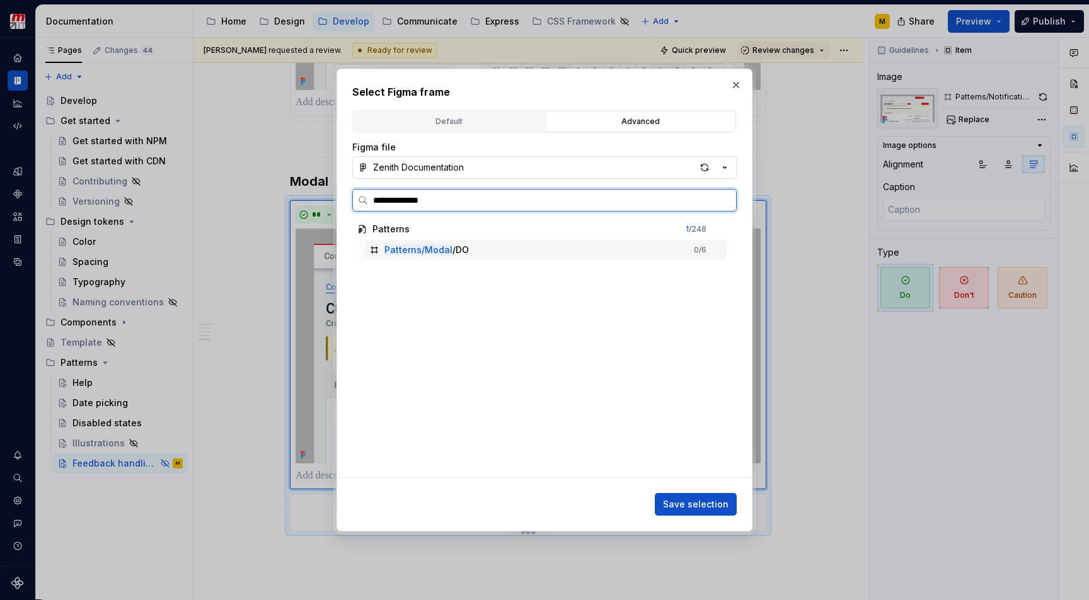
click at [541, 246] on div "Patterns/Modal /DO 0 / 6" at bounding box center [545, 250] width 362 height 20
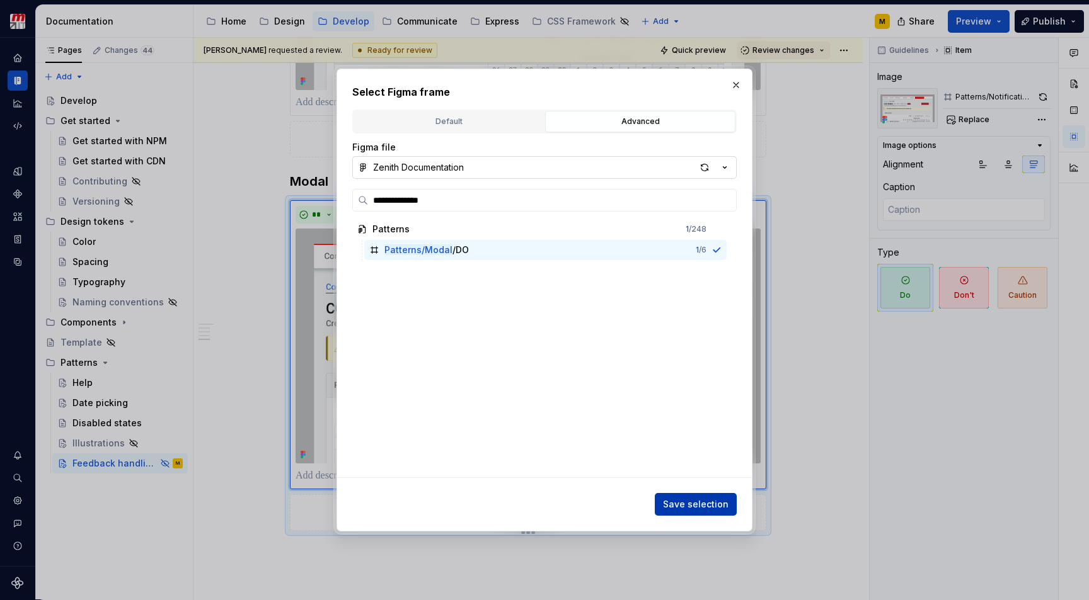
click at [694, 504] on span "Save selection" at bounding box center [696, 504] width 66 height 13
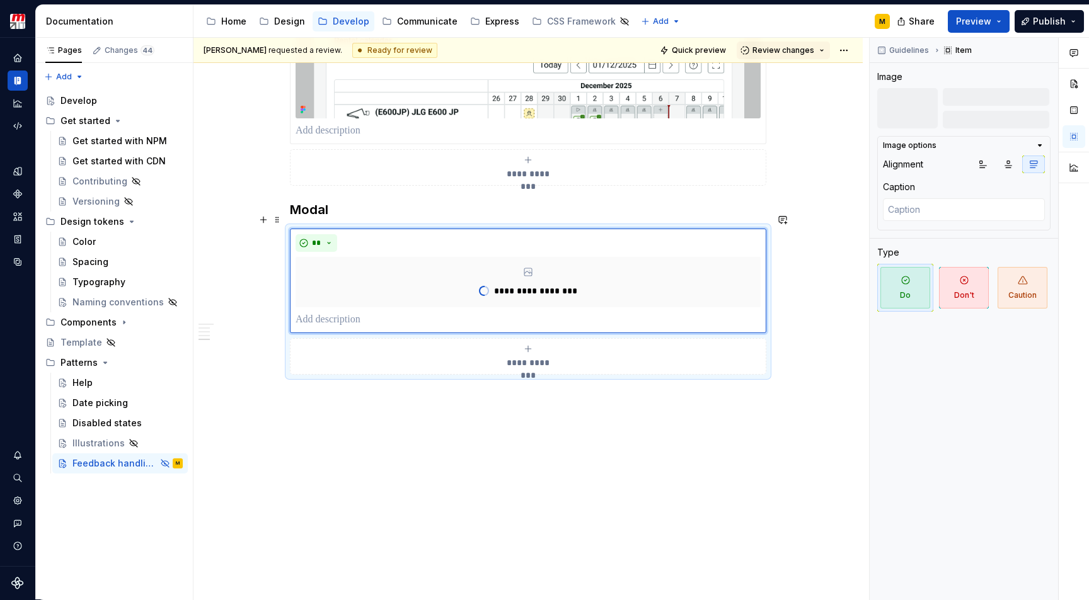
scroll to position [1395, 0]
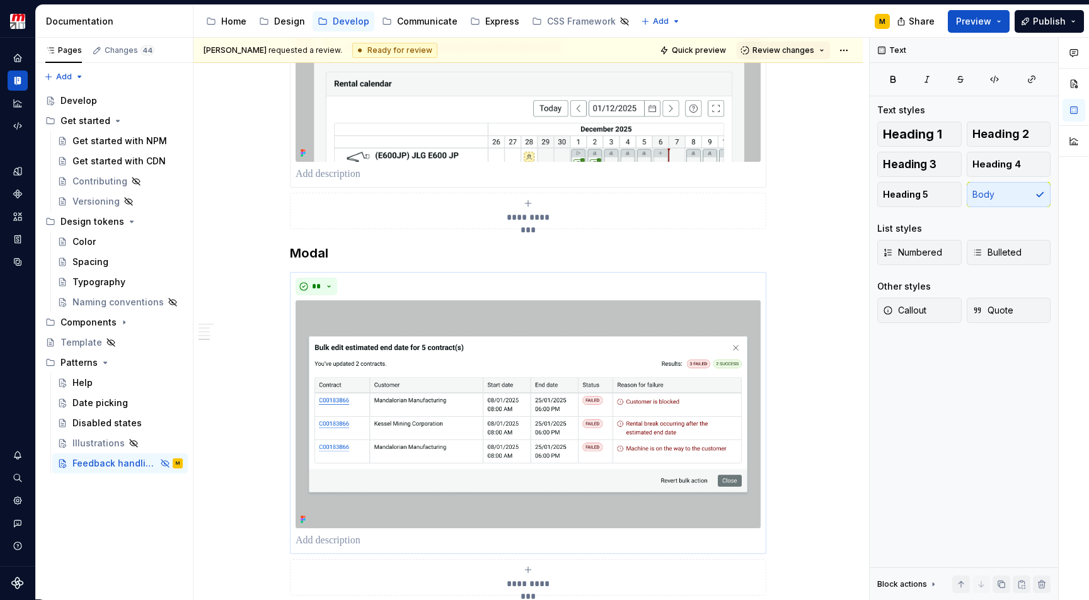
scroll to position [1519, 0]
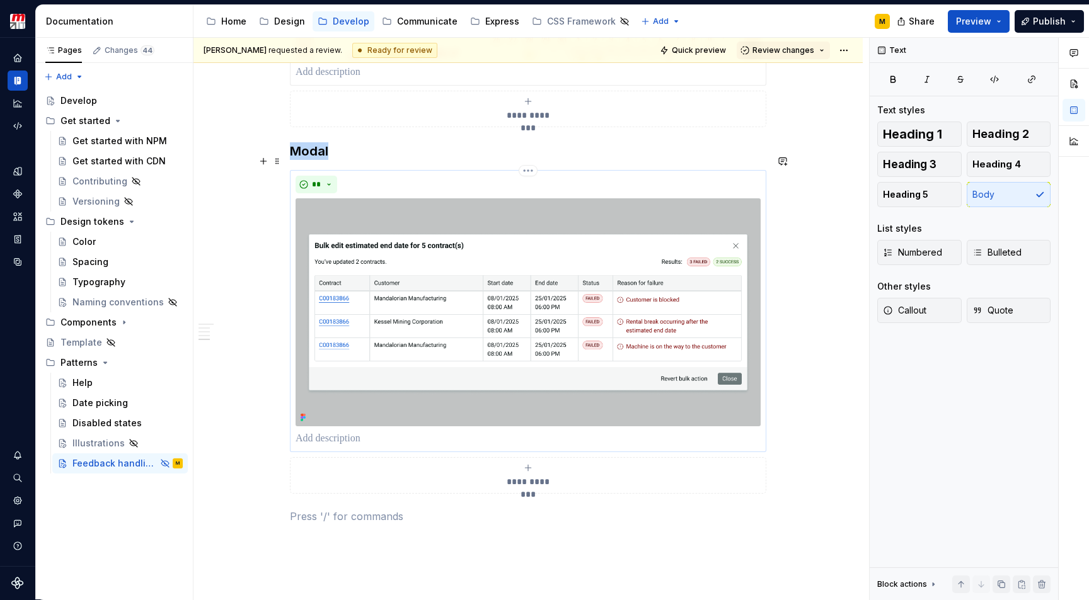
click at [406, 178] on div "**" at bounding box center [527, 185] width 465 height 18
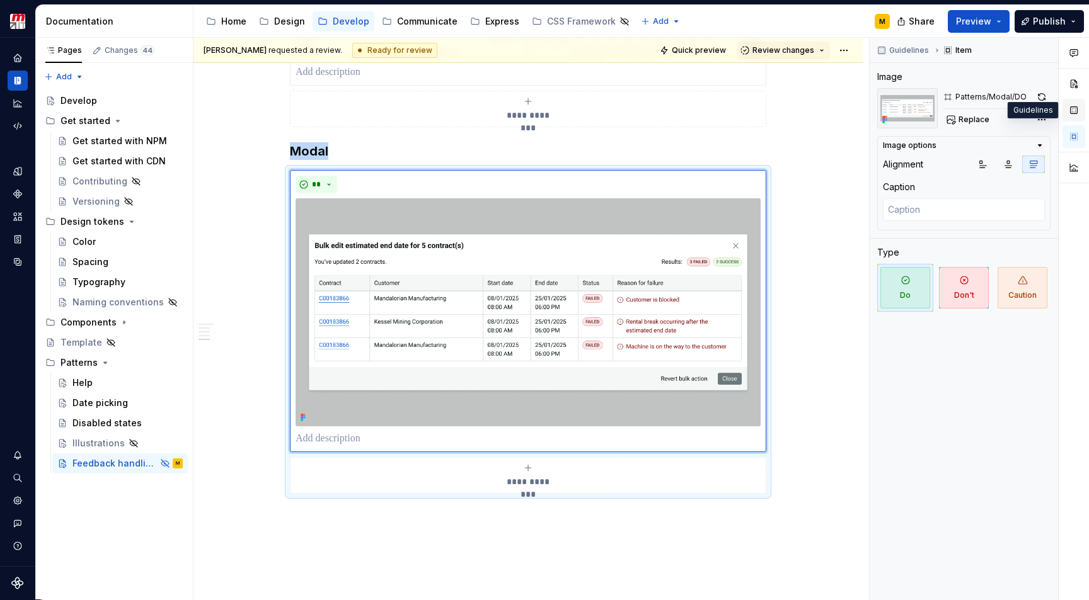
click at [1074, 116] on button "button" at bounding box center [1073, 110] width 23 height 23
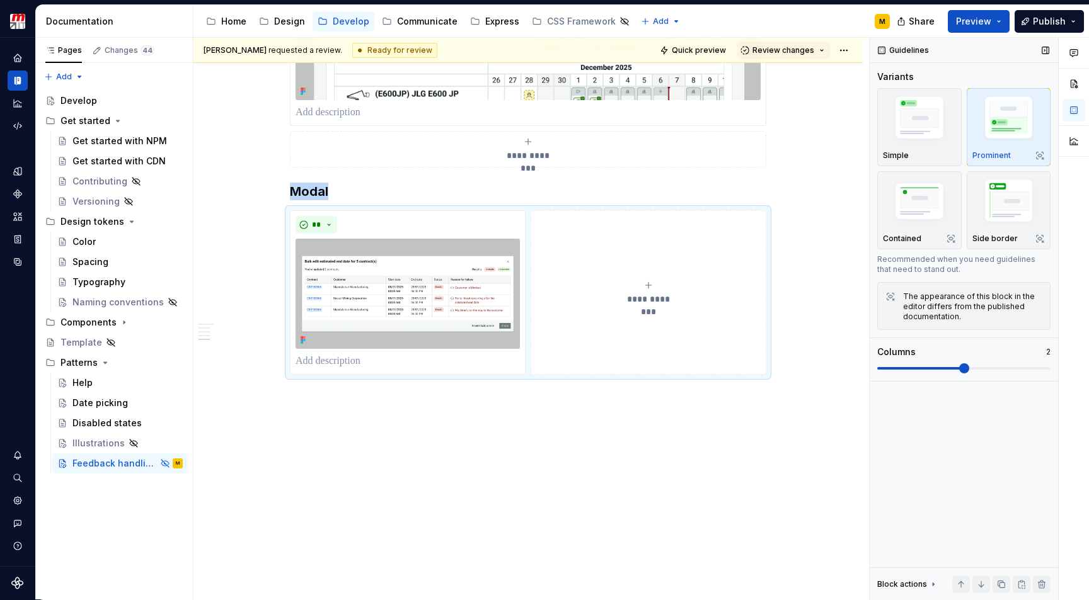
scroll to position [1464, 0]
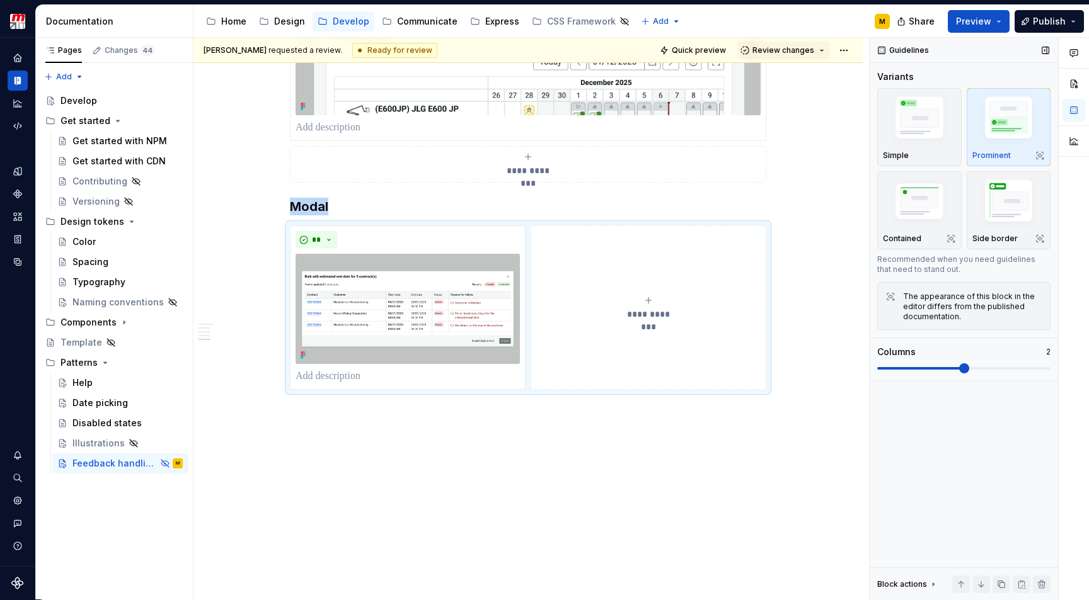
click at [954, 368] on span at bounding box center [963, 369] width 173 height 10
click at [724, 405] on p at bounding box center [528, 412] width 476 height 15
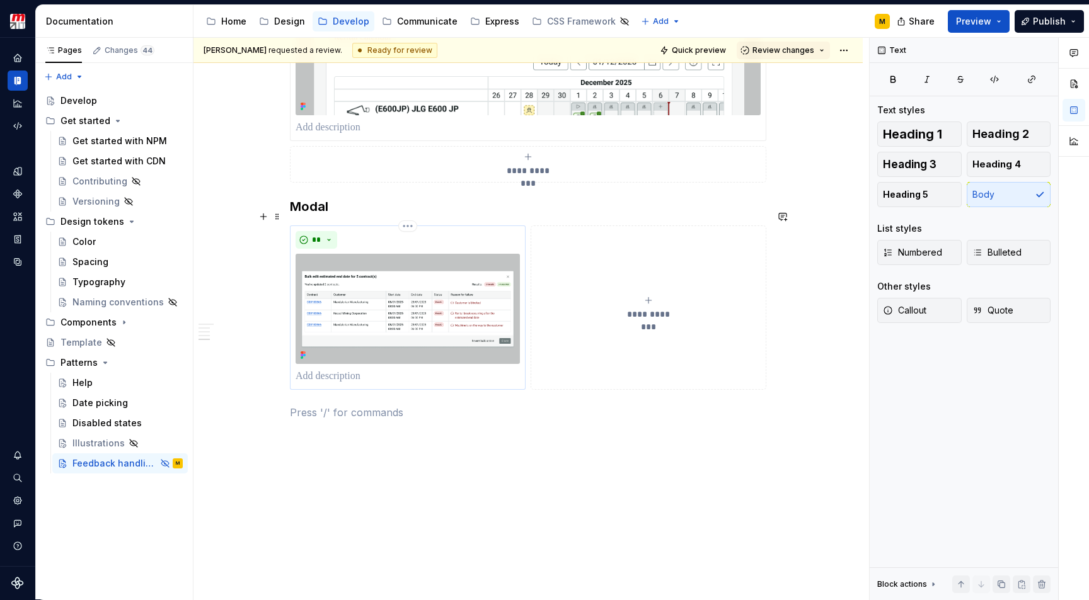
click at [423, 314] on img at bounding box center [407, 309] width 224 height 110
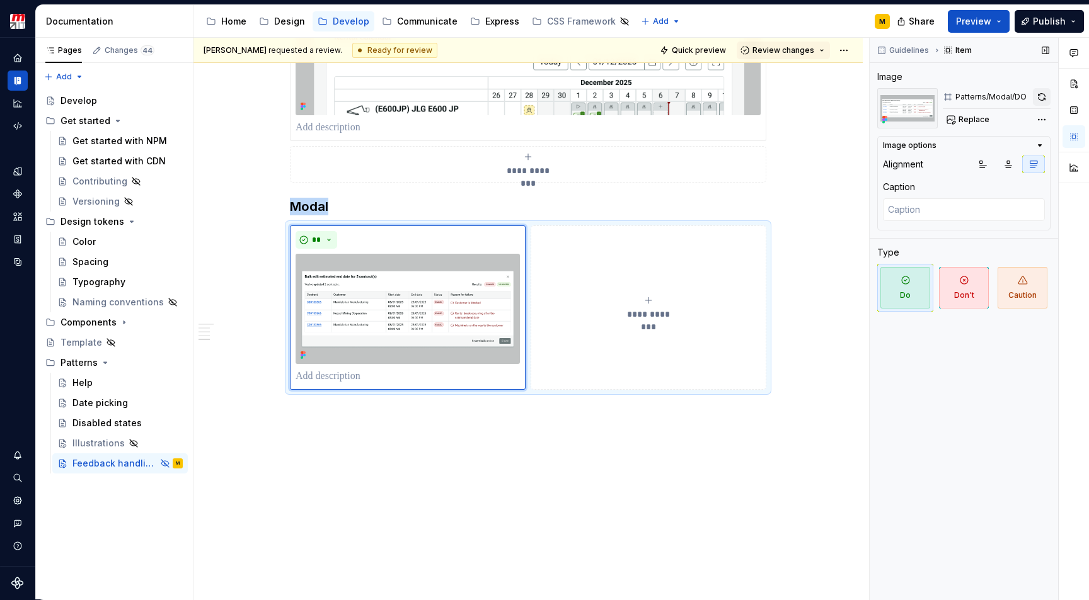
click at [1041, 96] on button "button" at bounding box center [1042, 97] width 18 height 18
click at [441, 331] on img at bounding box center [407, 309] width 224 height 110
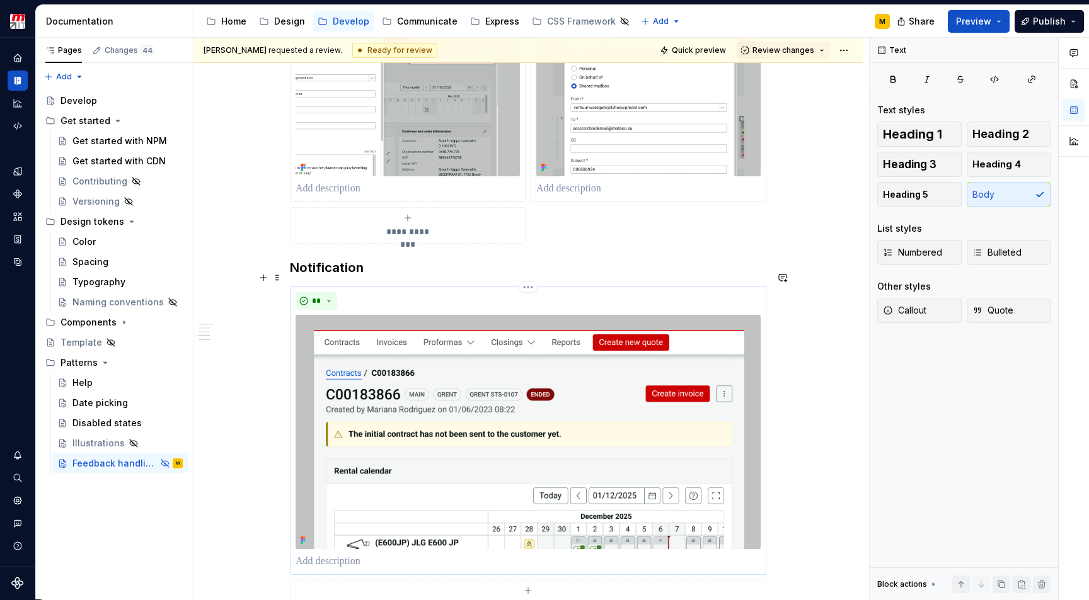
scroll to position [1522, 0]
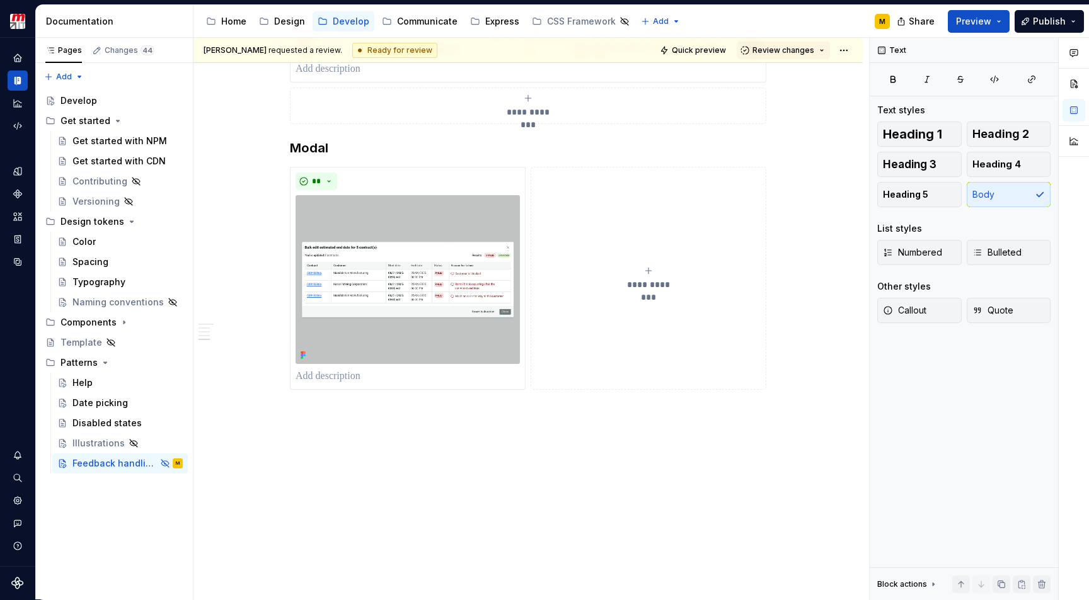
click at [583, 305] on button "**********" at bounding box center [648, 278] width 236 height 223
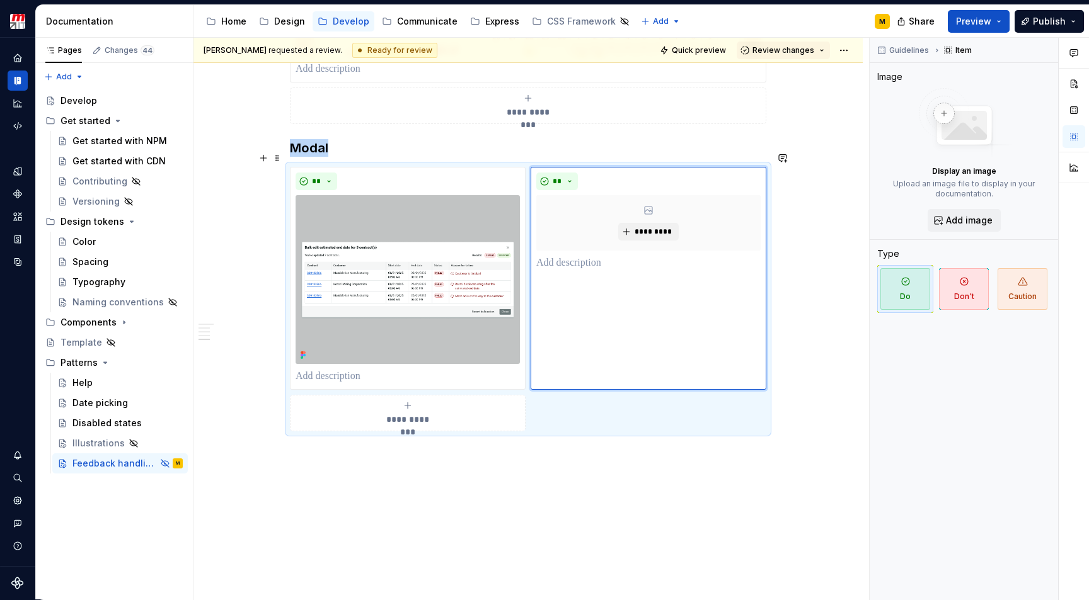
click at [546, 409] on div "**********" at bounding box center [528, 299] width 476 height 265
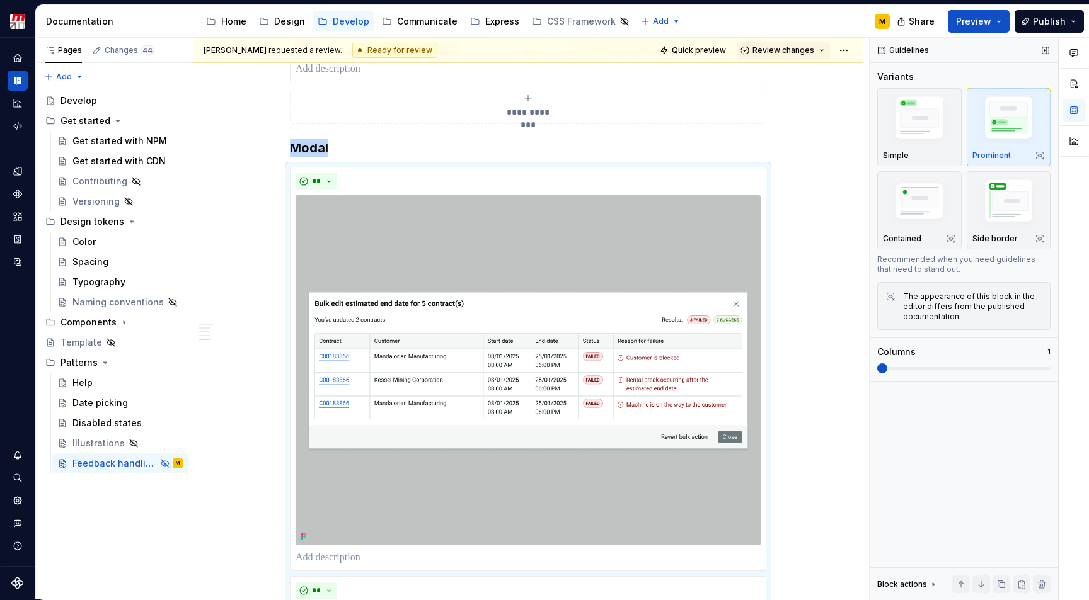
scroll to position [1634, 0]
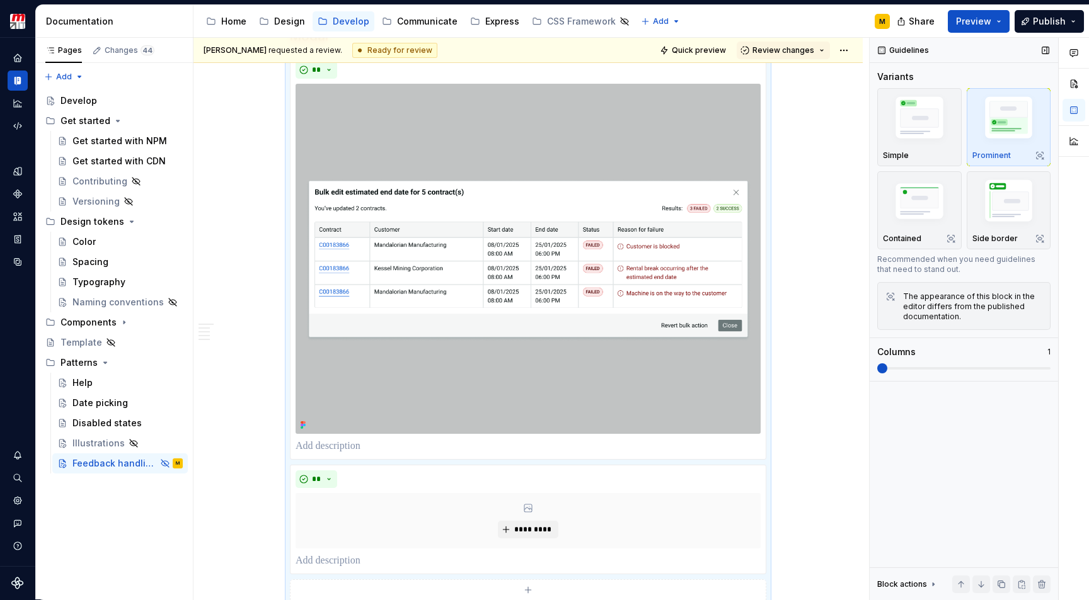
click at [876, 377] on div "Guidelines Variants Simple Prominent Contained Side border Recommended when you…" at bounding box center [963, 319] width 188 height 563
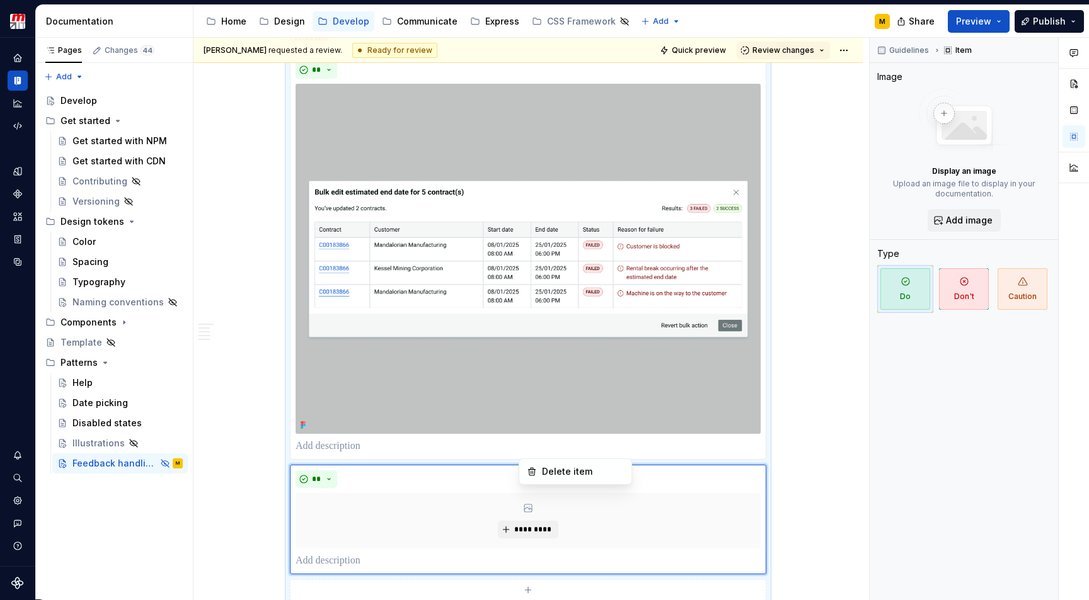
click at [530, 451] on html "Zenith Design System M Design system data Documentation Accessibility guide for…" at bounding box center [544, 300] width 1089 height 600
click at [554, 478] on div "Delete item" at bounding box center [583, 472] width 82 height 13
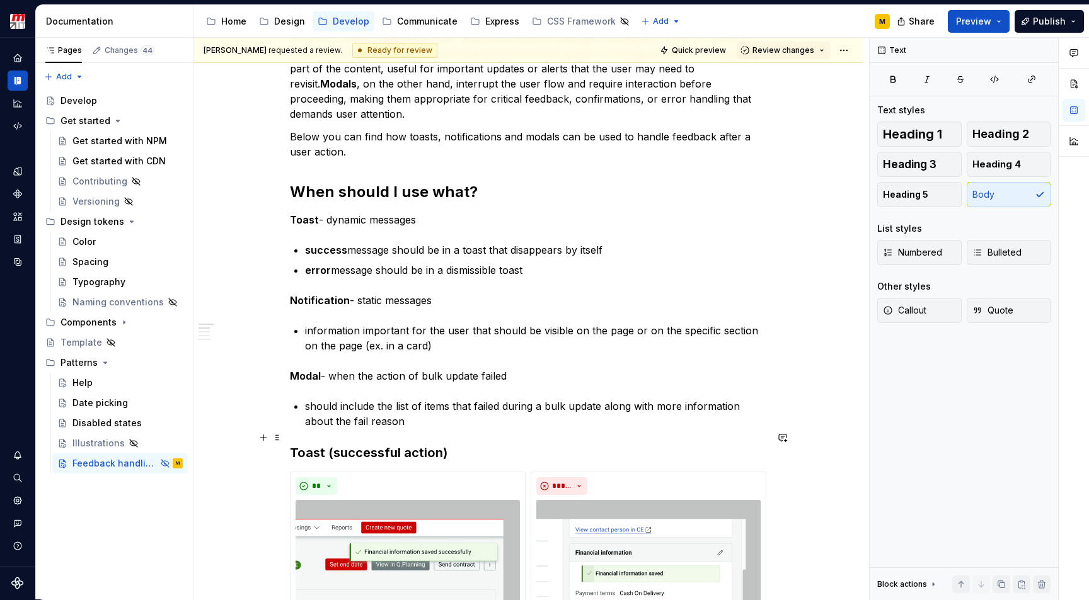
scroll to position [214, 0]
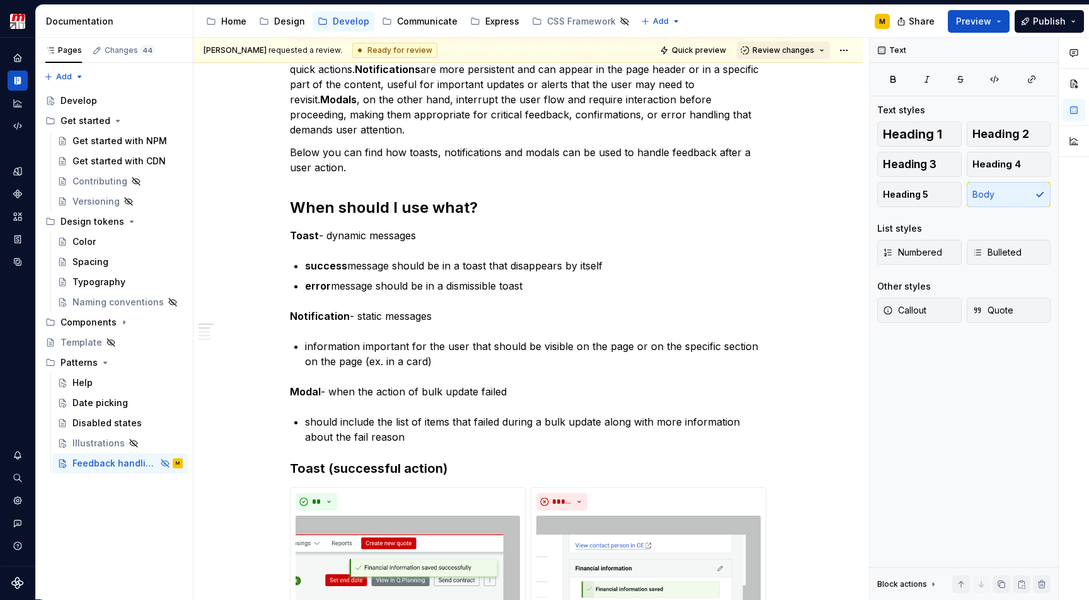
click at [811, 54] on span "Review changes" at bounding box center [783, 50] width 62 height 10
click at [822, 52] on button "Review changes" at bounding box center [782, 51] width 93 height 18
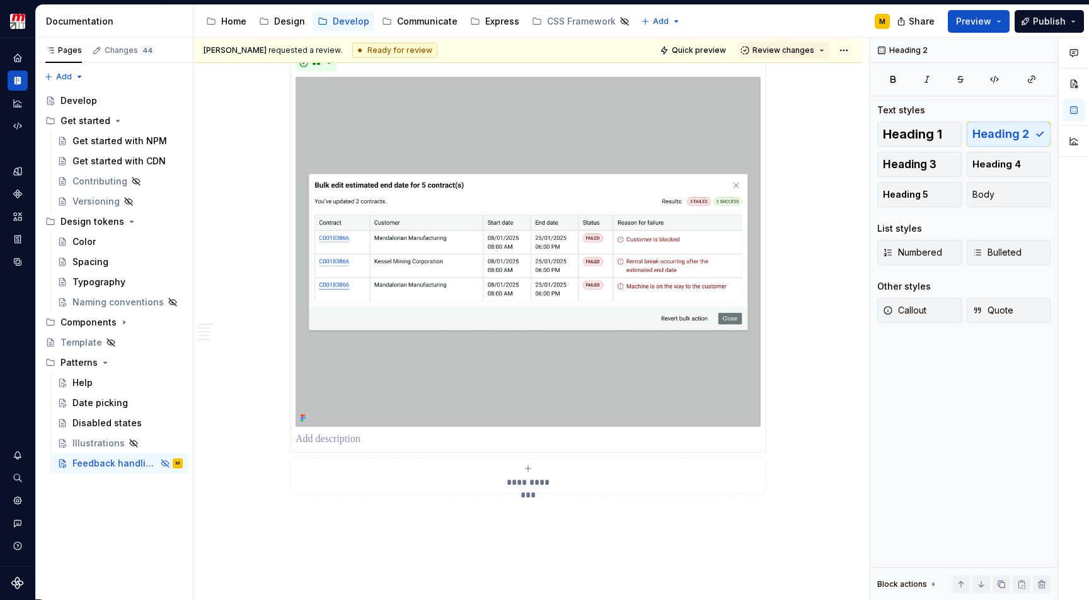
scroll to position [1643, 0]
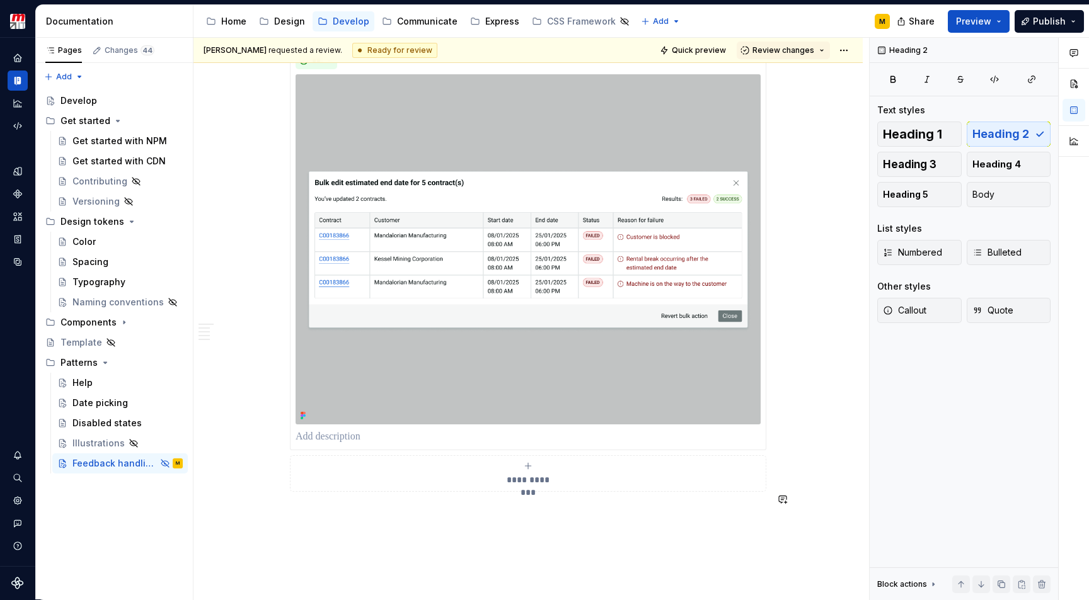
type textarea "*"
